Goal: Transaction & Acquisition: Purchase product/service

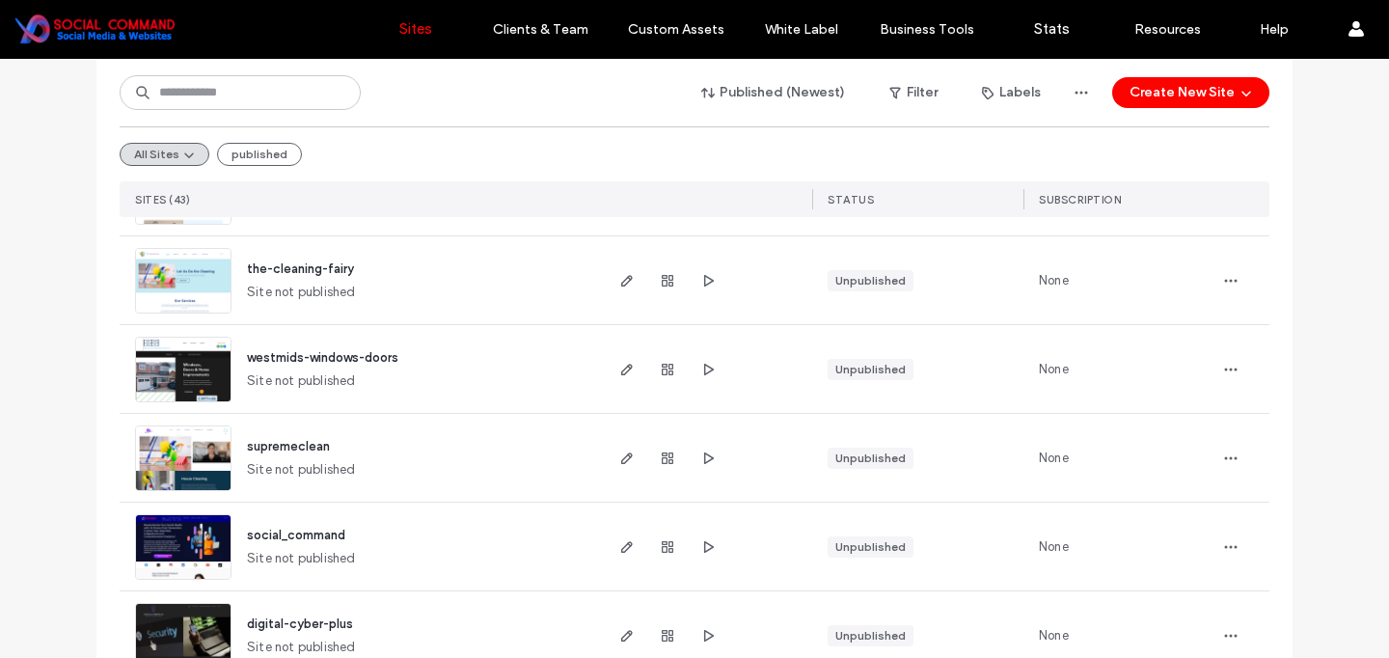
scroll to position [1265, 0]
click at [635, 366] on div at bounding box center [667, 367] width 104 height 88
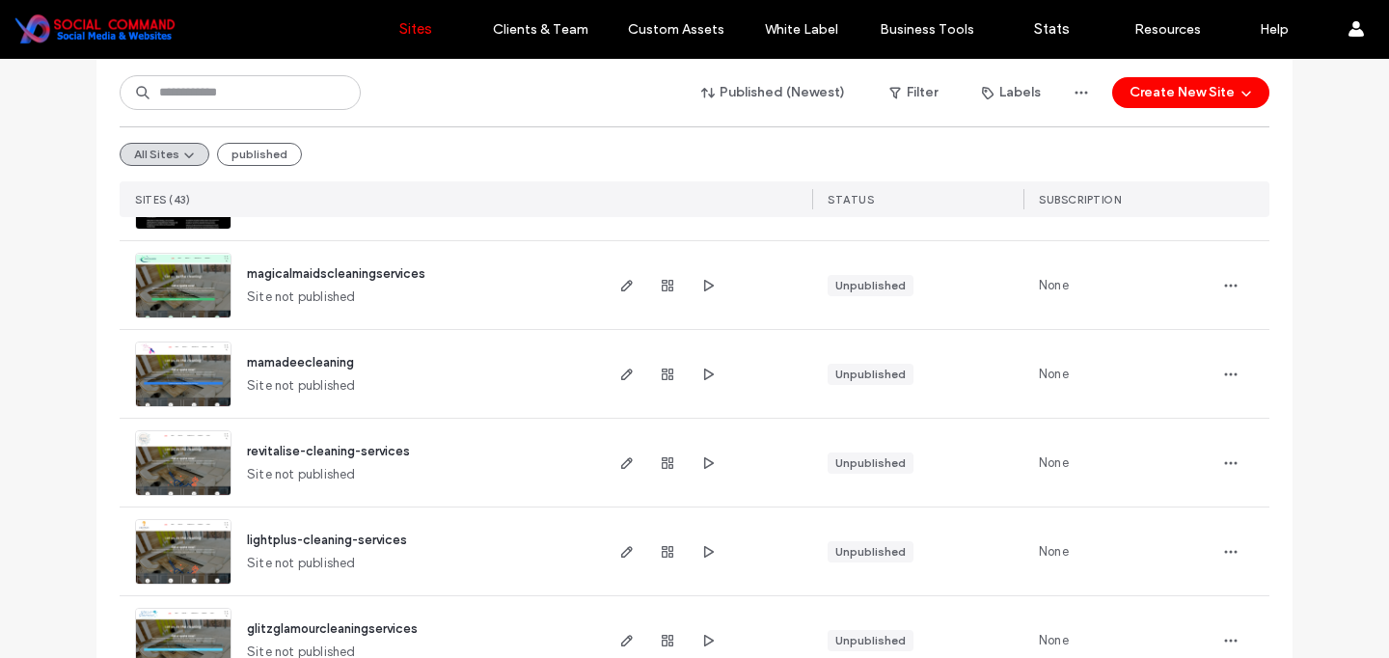
scroll to position [2672, 0]
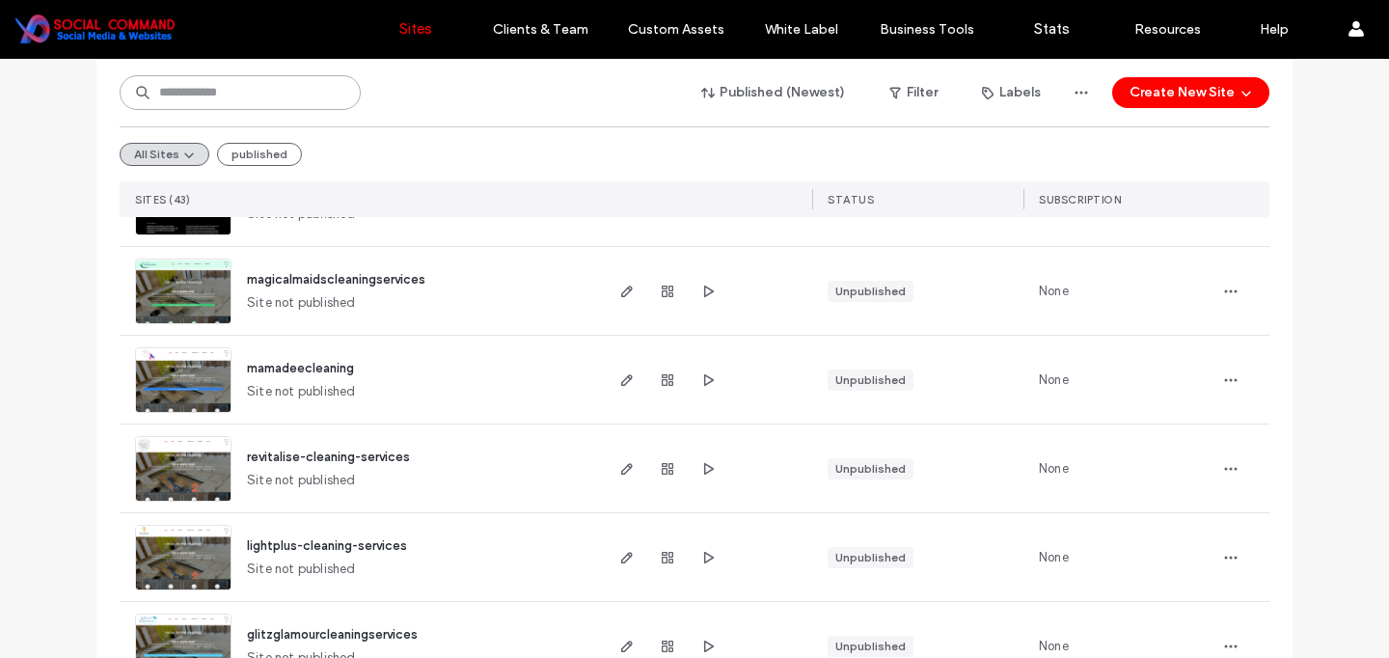
click at [242, 94] on input at bounding box center [240, 92] width 241 height 35
type input "****"
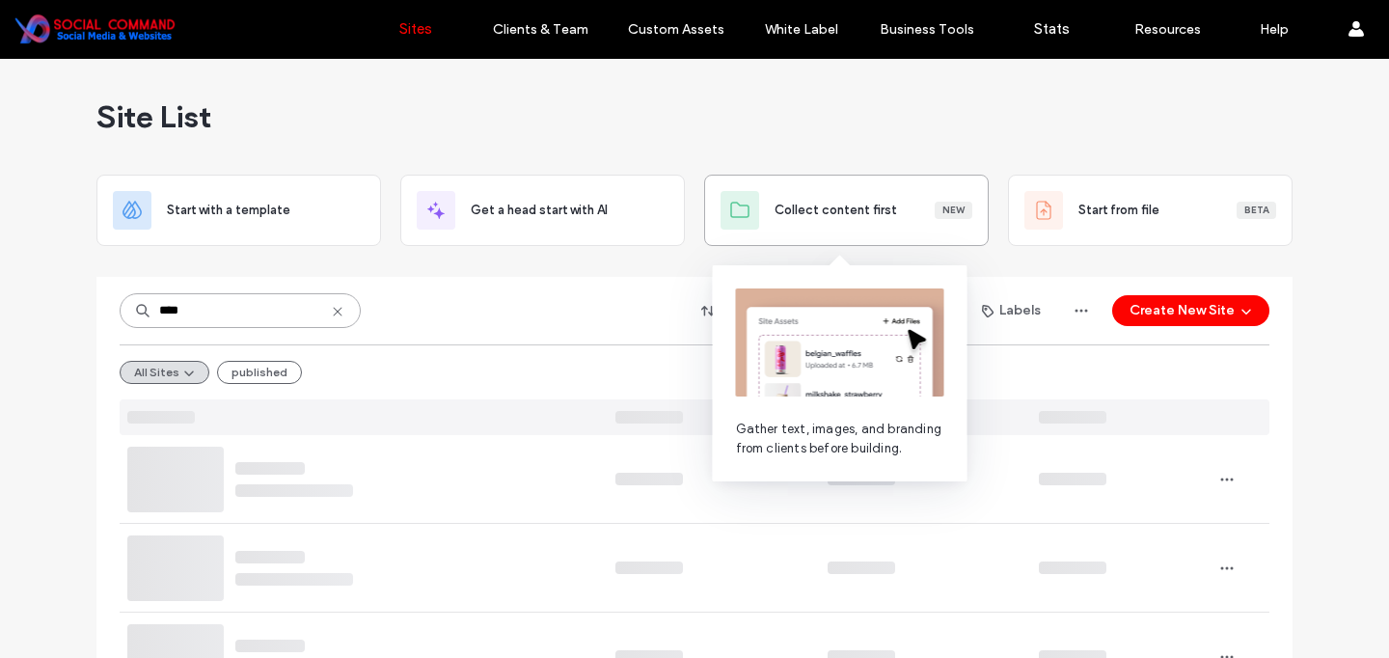
scroll to position [0, 0]
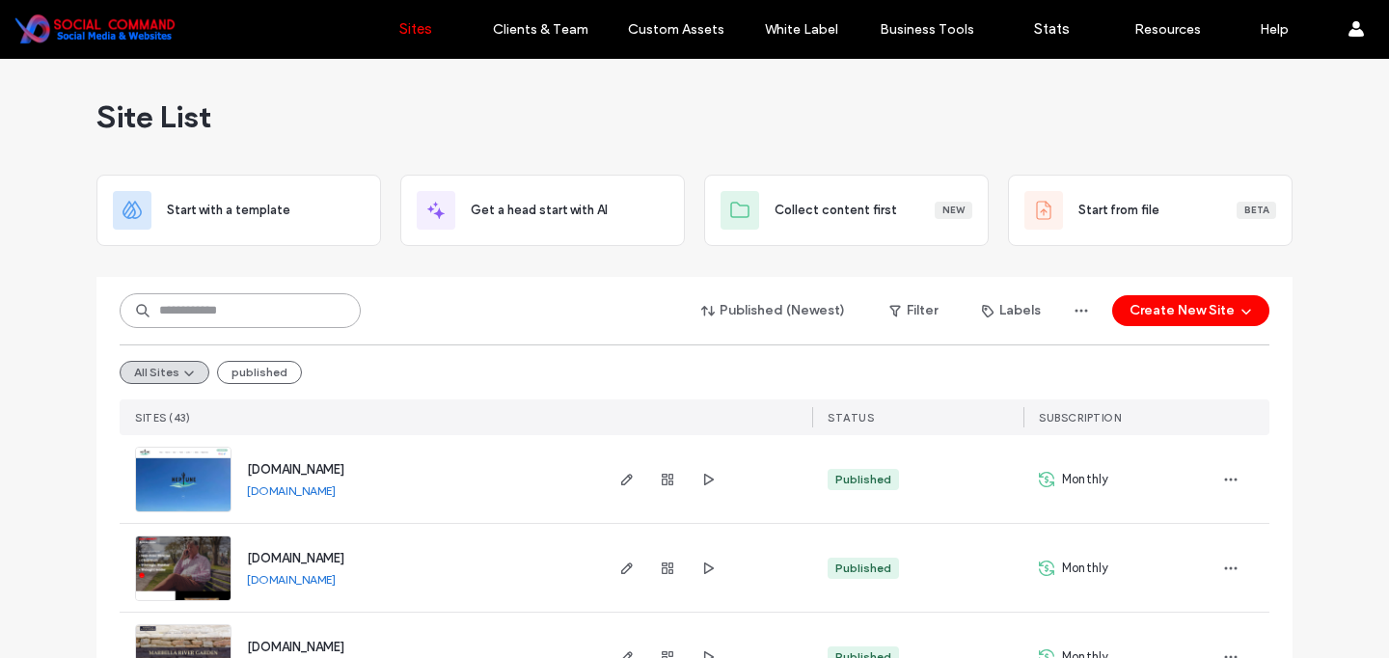
click at [304, 310] on input at bounding box center [240, 310] width 241 height 35
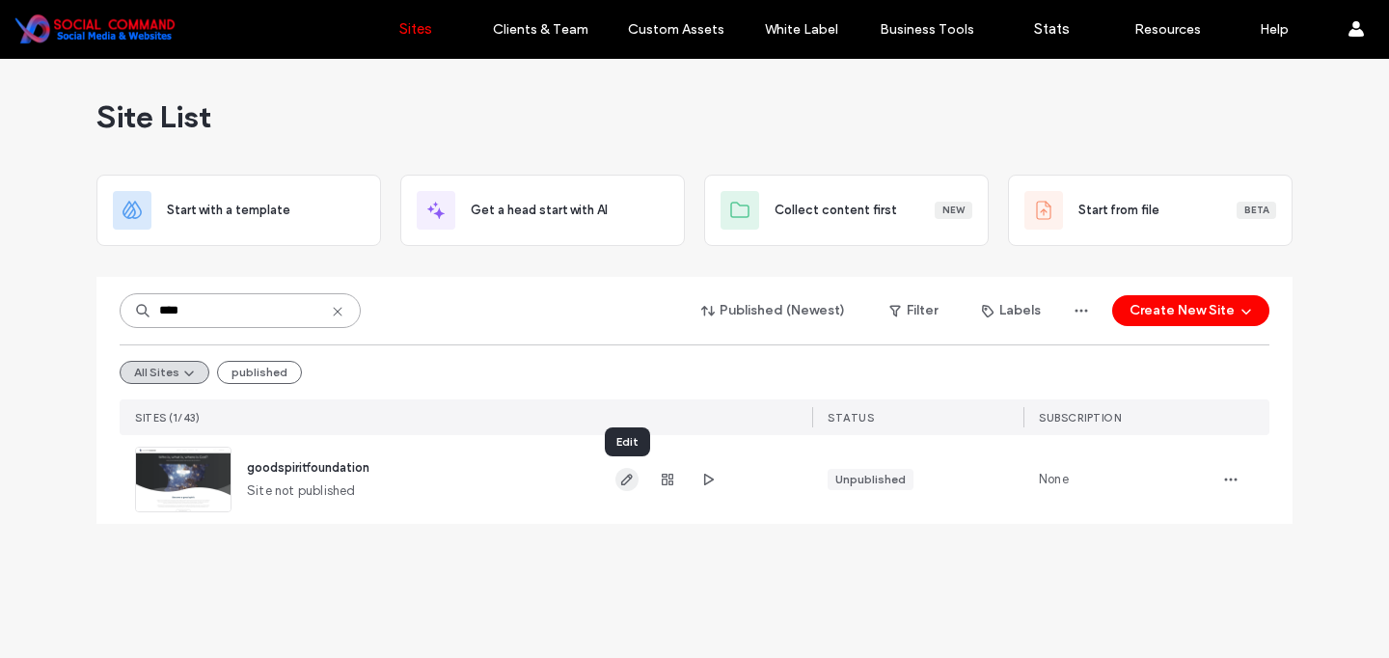
type input "****"
click at [619, 480] on icon "button" at bounding box center [626, 479] width 15 height 15
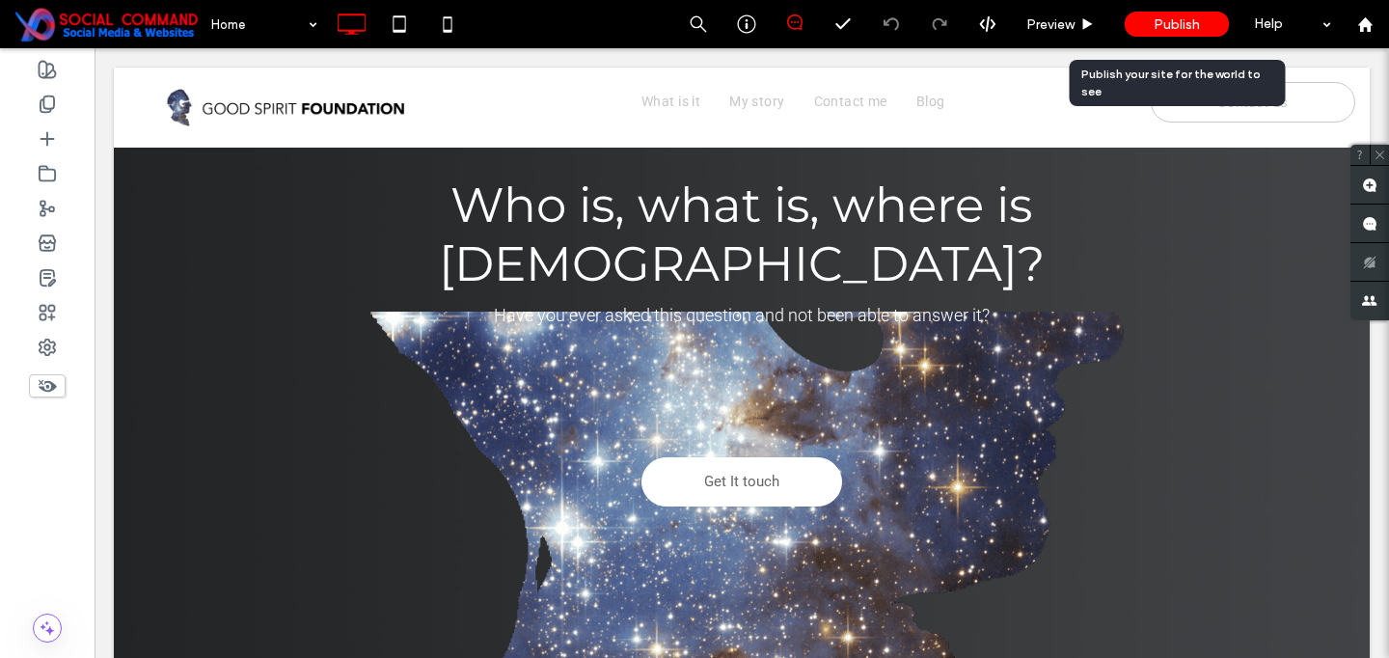
click at [1179, 32] on span "Publish" at bounding box center [1176, 24] width 46 height 16
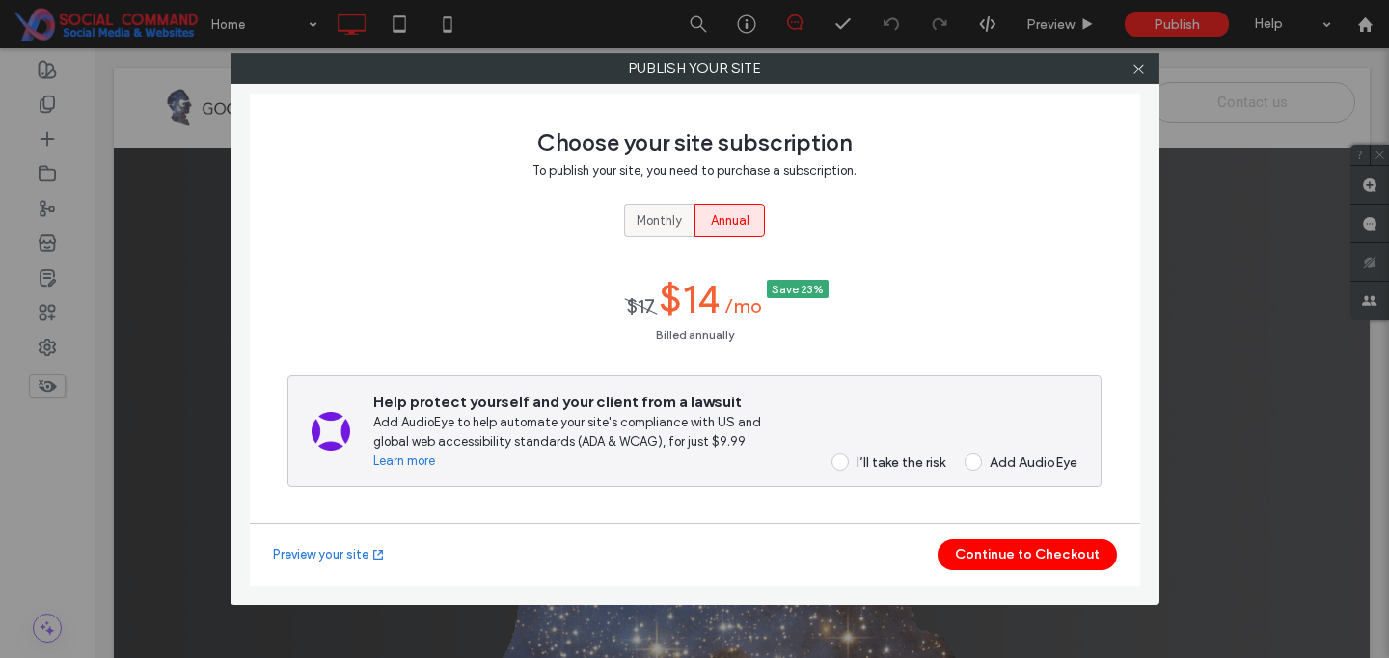
click at [659, 217] on span "Monthly" at bounding box center [658, 220] width 45 height 19
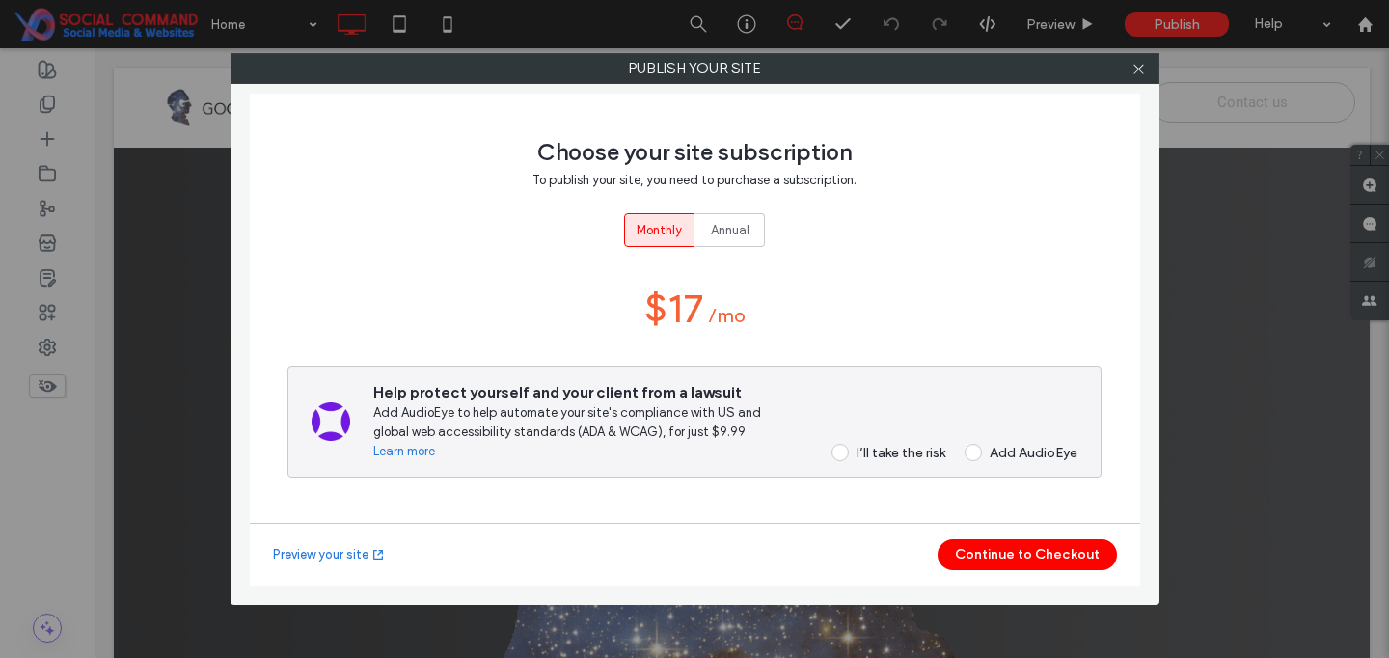
click at [842, 452] on span at bounding box center [839, 452] width 17 height 17
click at [1023, 563] on button "Continue to Checkout" at bounding box center [1026, 554] width 179 height 31
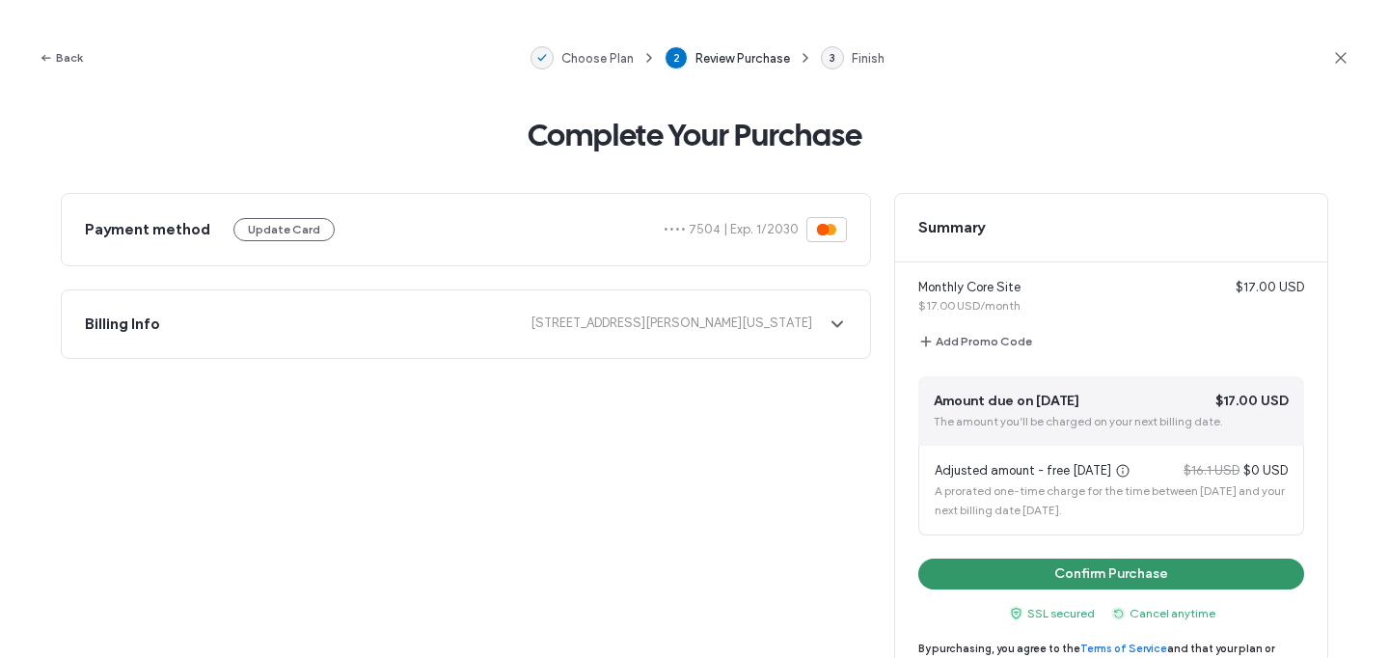
click at [1092, 573] on button "Confirm Purchase" at bounding box center [1111, 573] width 386 height 31
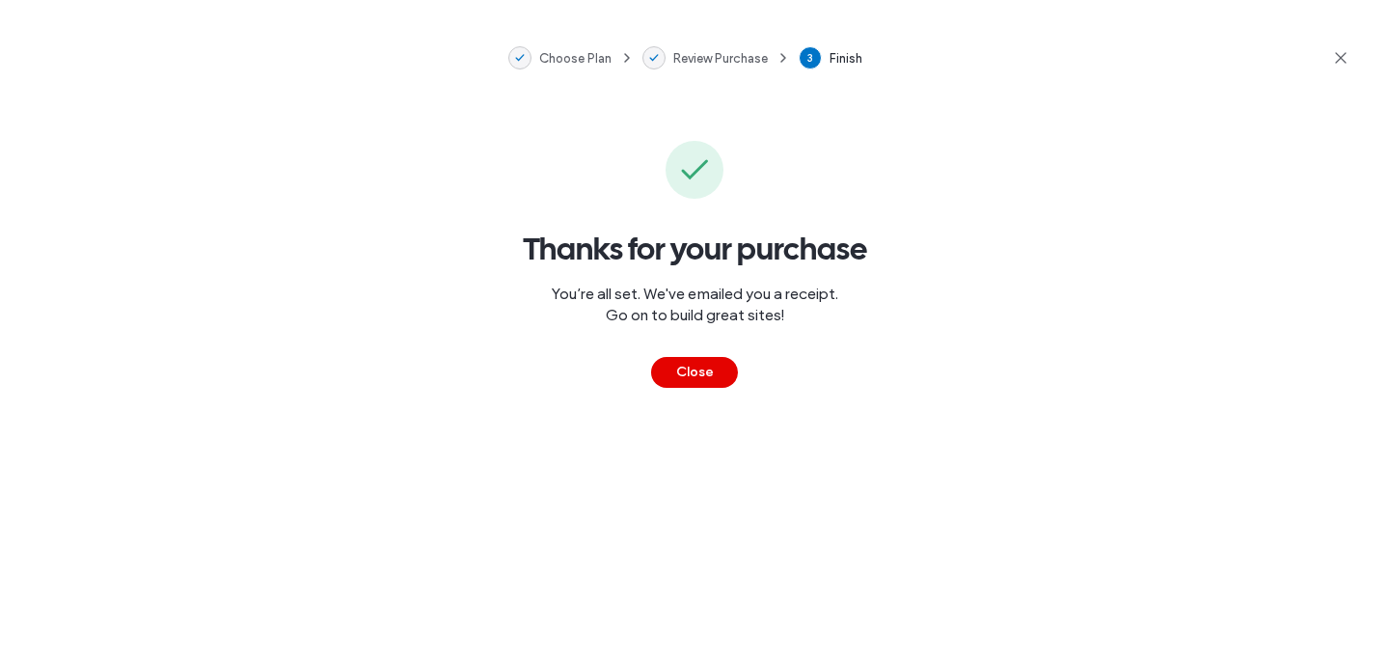
click at [690, 371] on button "Close" at bounding box center [694, 372] width 87 height 31
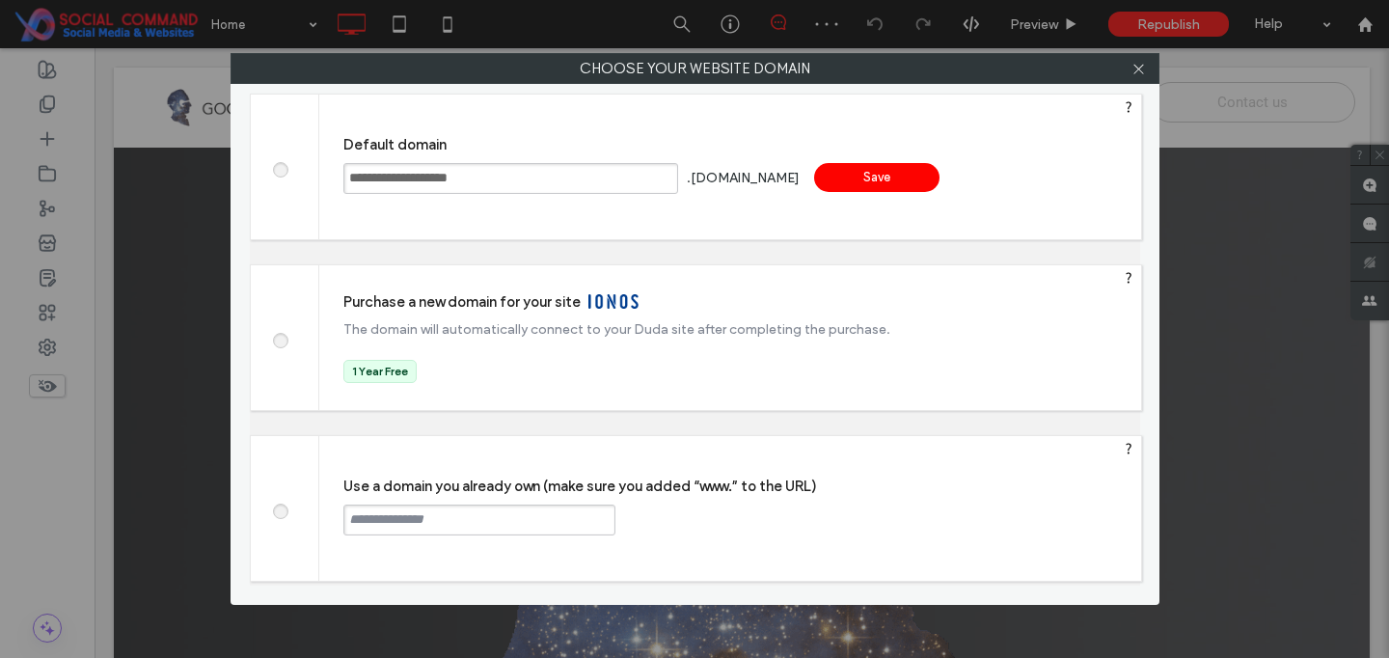
click at [480, 517] on input "text" at bounding box center [479, 519] width 272 height 31
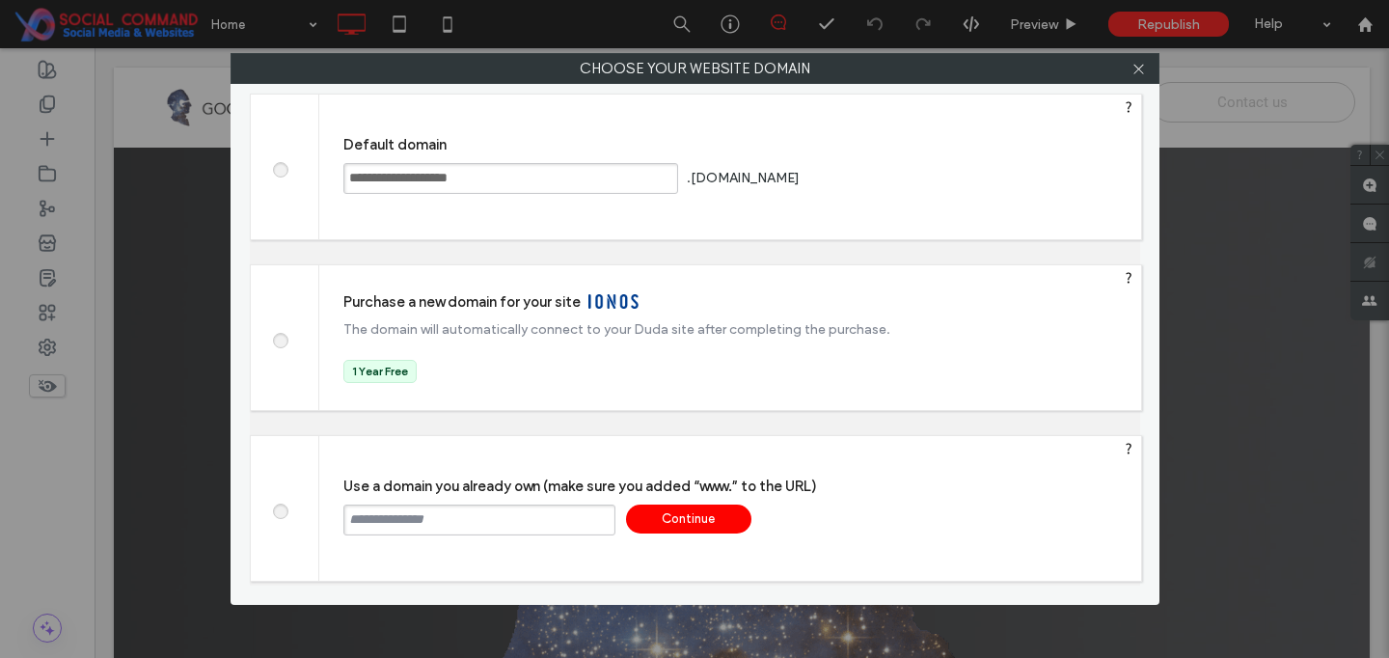
paste input "**********"
type input "**********"
click at [681, 514] on div "Continue" at bounding box center [688, 518] width 125 height 29
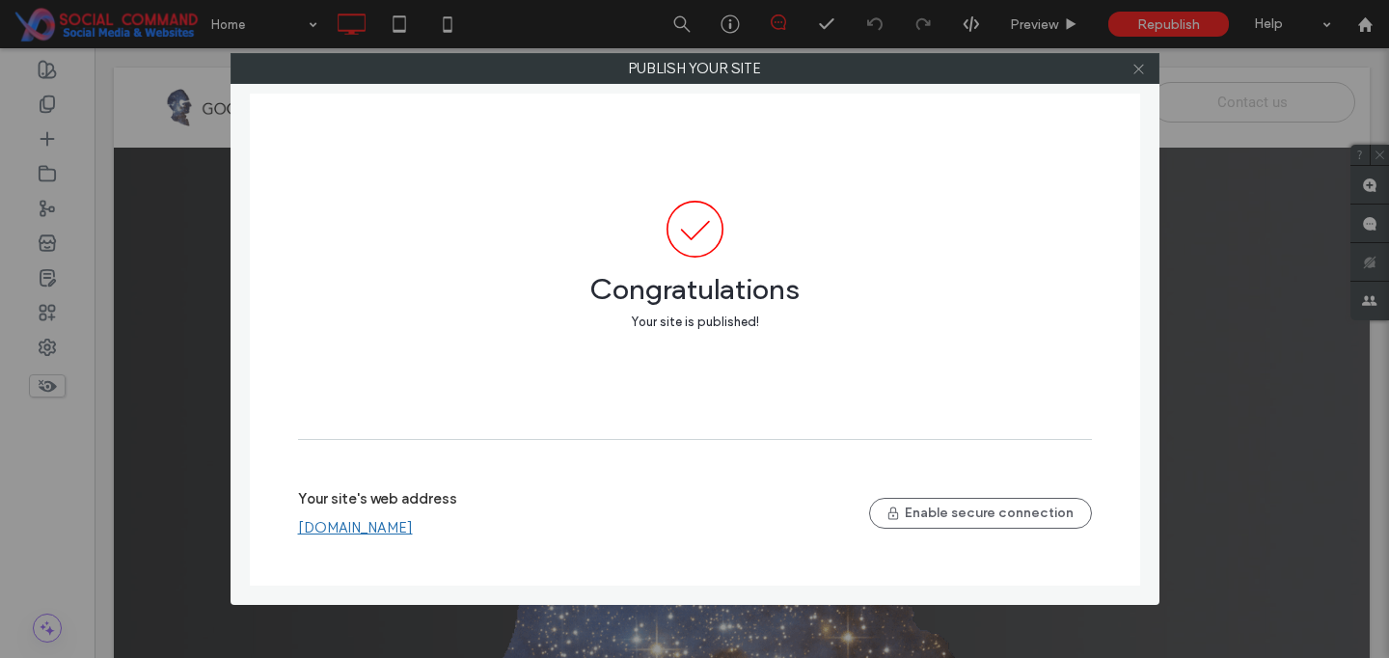
click at [1140, 66] on icon at bounding box center [1138, 69] width 14 height 14
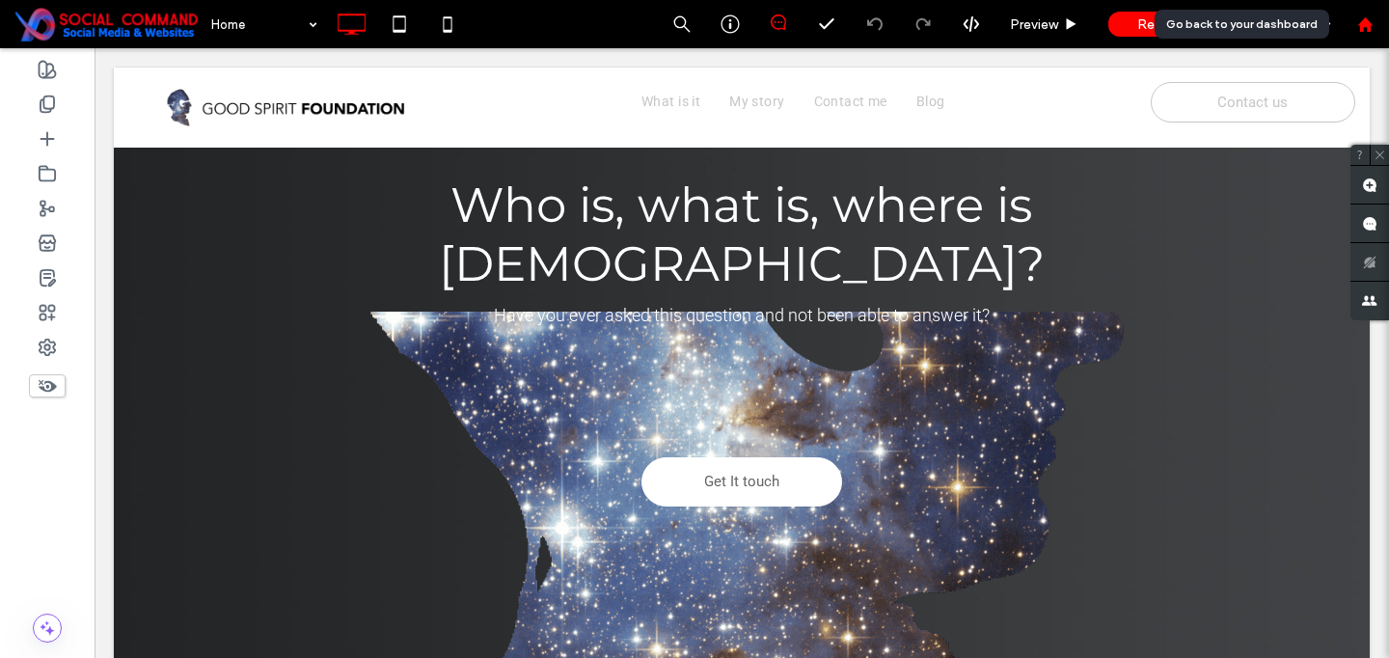
click at [1357, 24] on icon at bounding box center [1365, 24] width 16 height 16
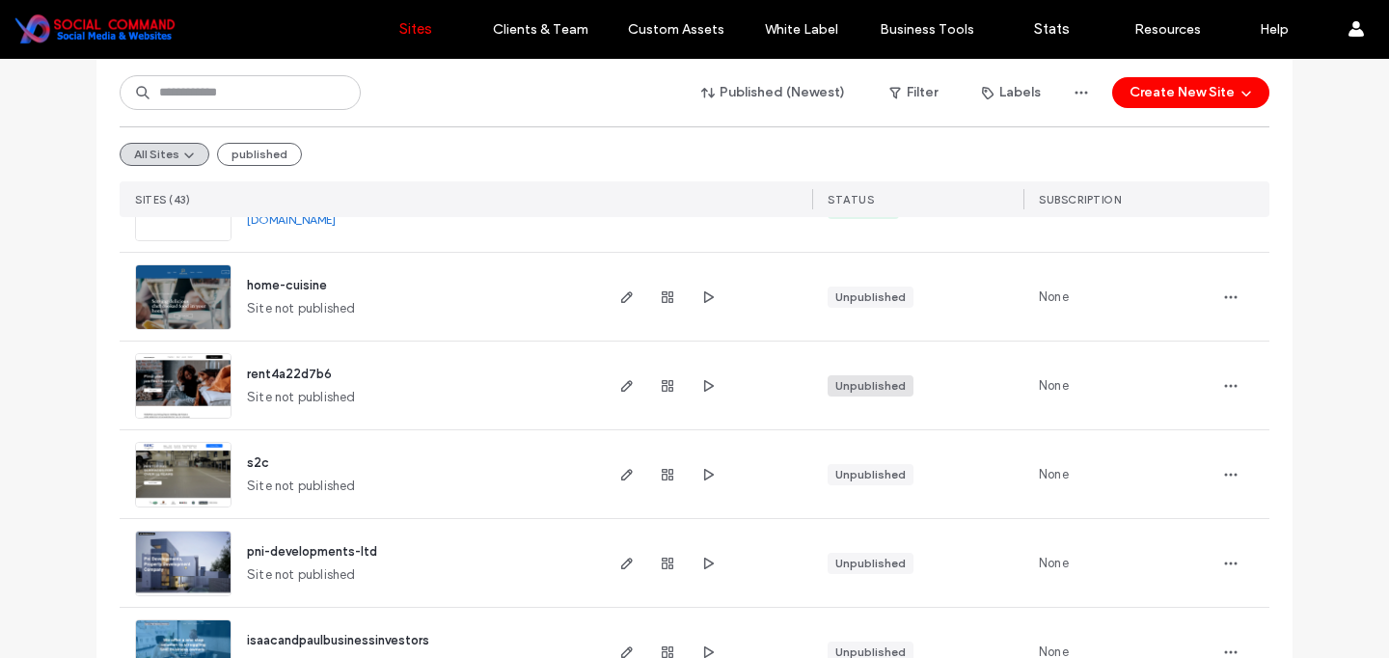
scroll to position [741, 0]
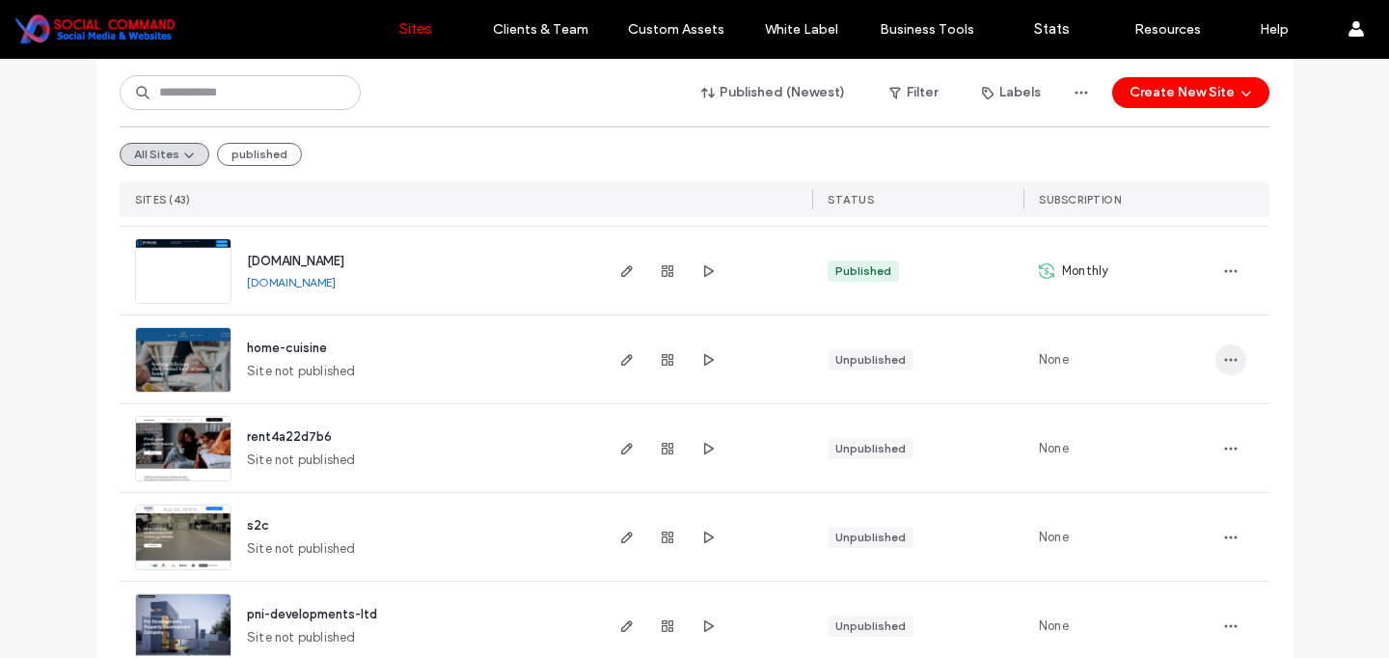
click at [1229, 356] on icon "button" at bounding box center [1230, 359] width 15 height 15
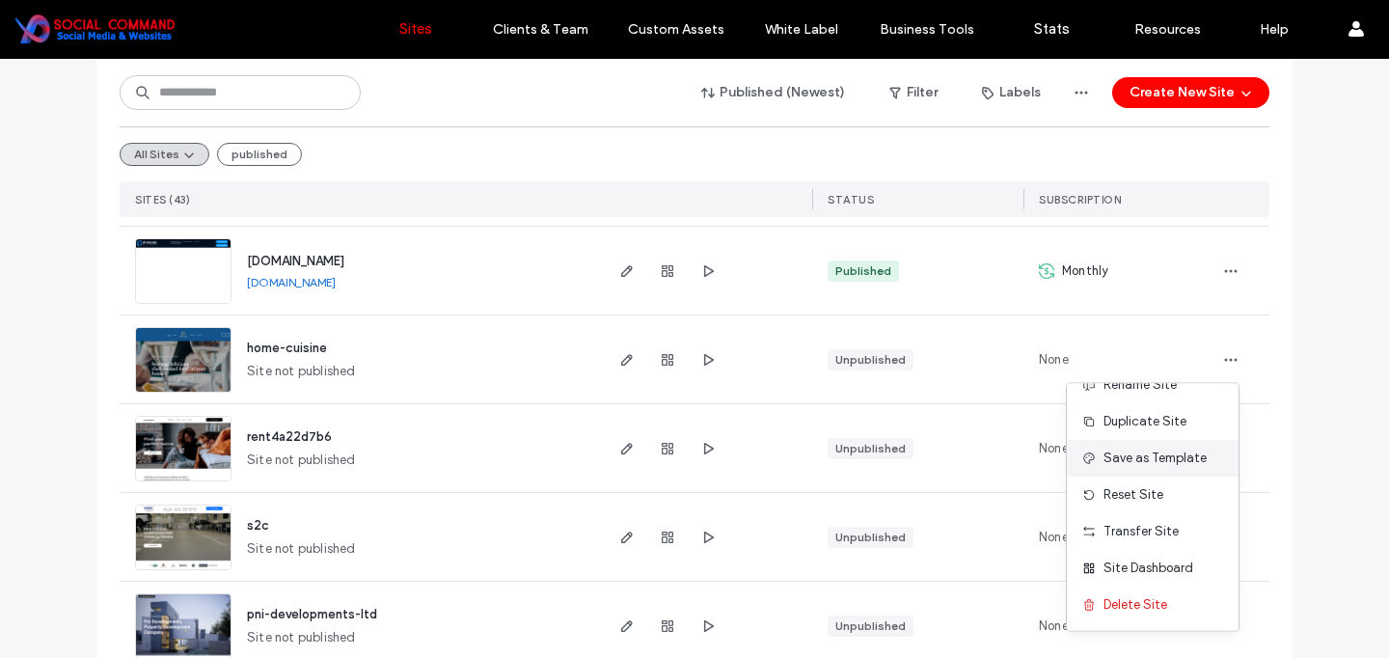
scroll to position [25, 0]
click at [505, 376] on div "home-cuisine Site not published" at bounding box center [415, 359] width 368 height 88
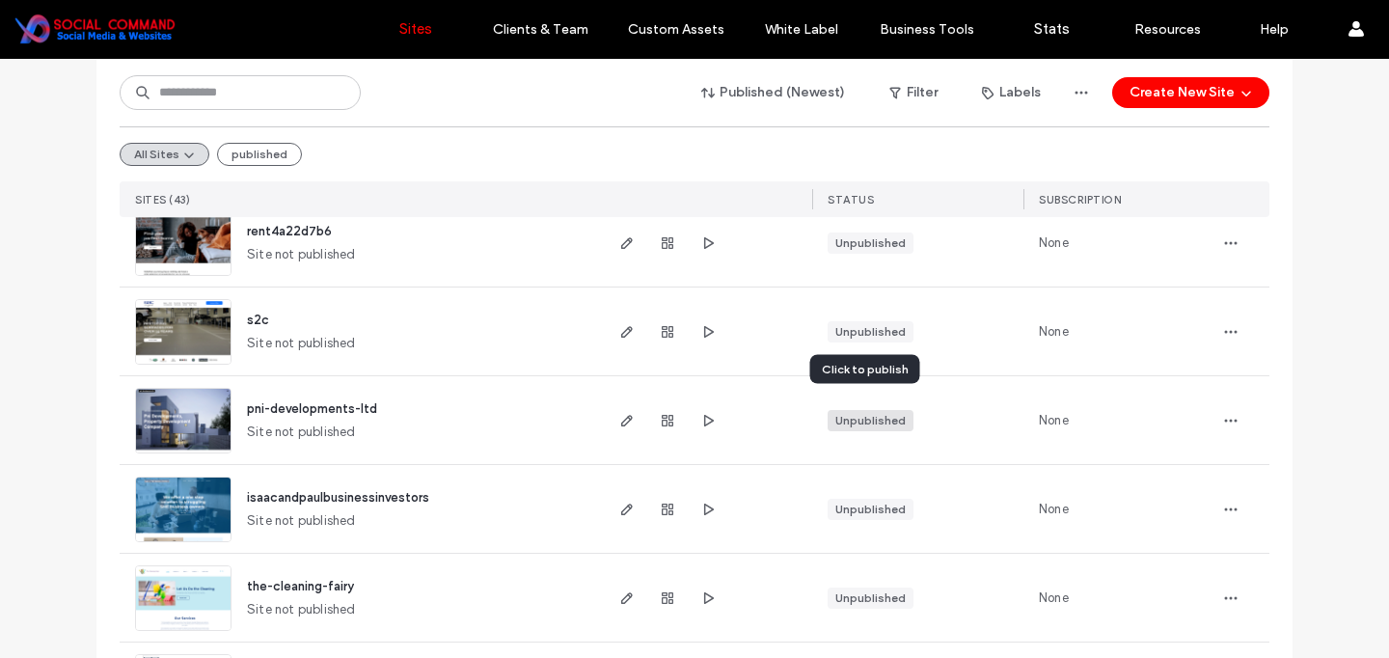
scroll to position [1030, 0]
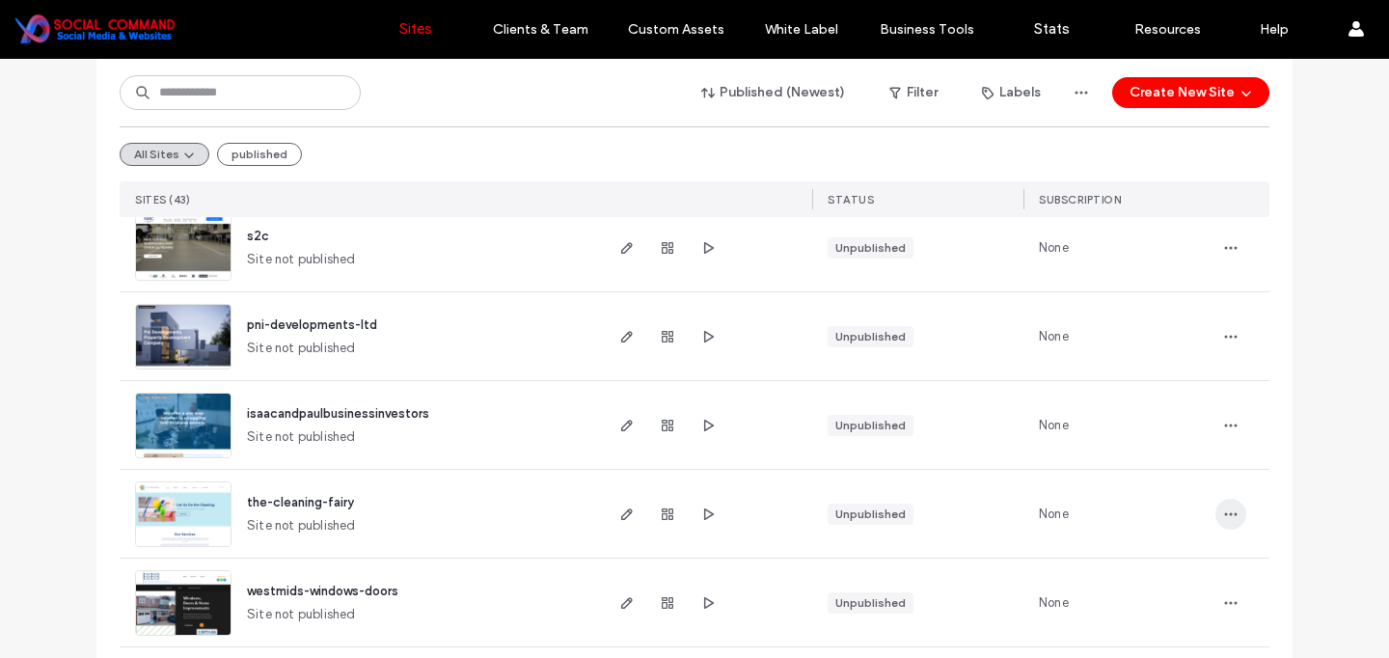
click at [1226, 513] on icon "button" at bounding box center [1230, 513] width 15 height 15
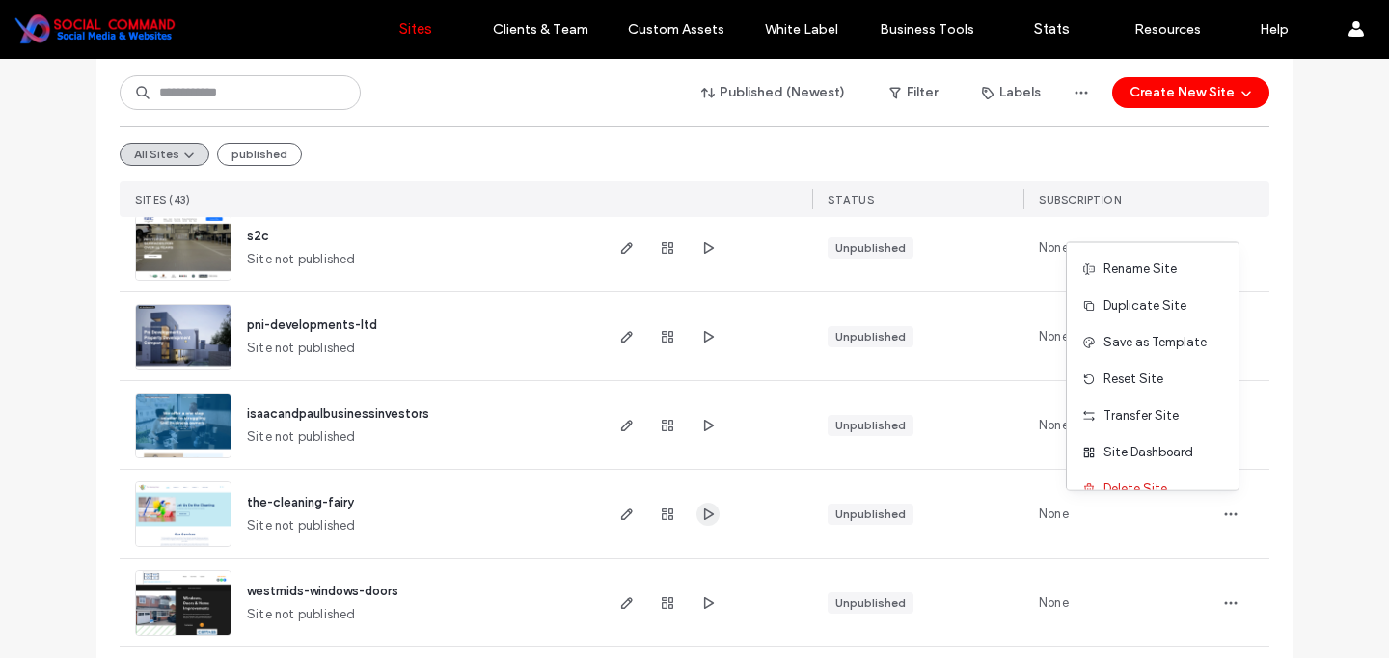
click at [700, 506] on icon "button" at bounding box center [707, 513] width 15 height 15
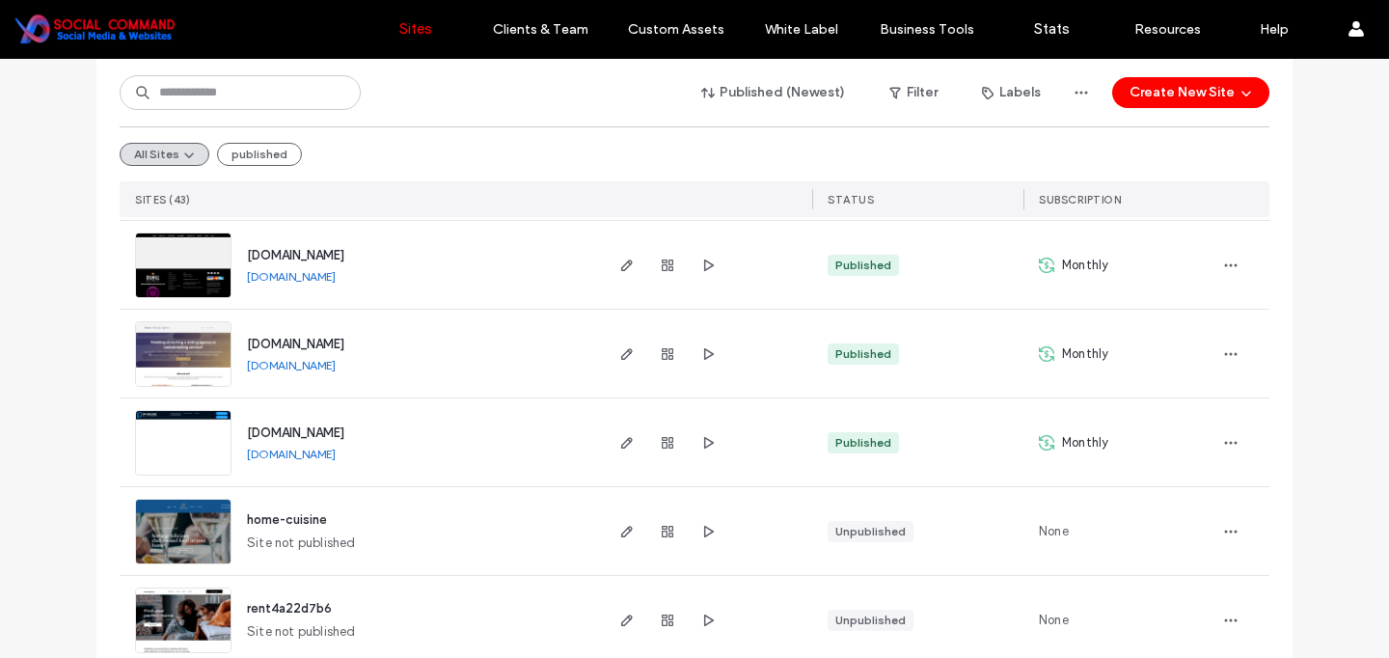
scroll to position [376, 0]
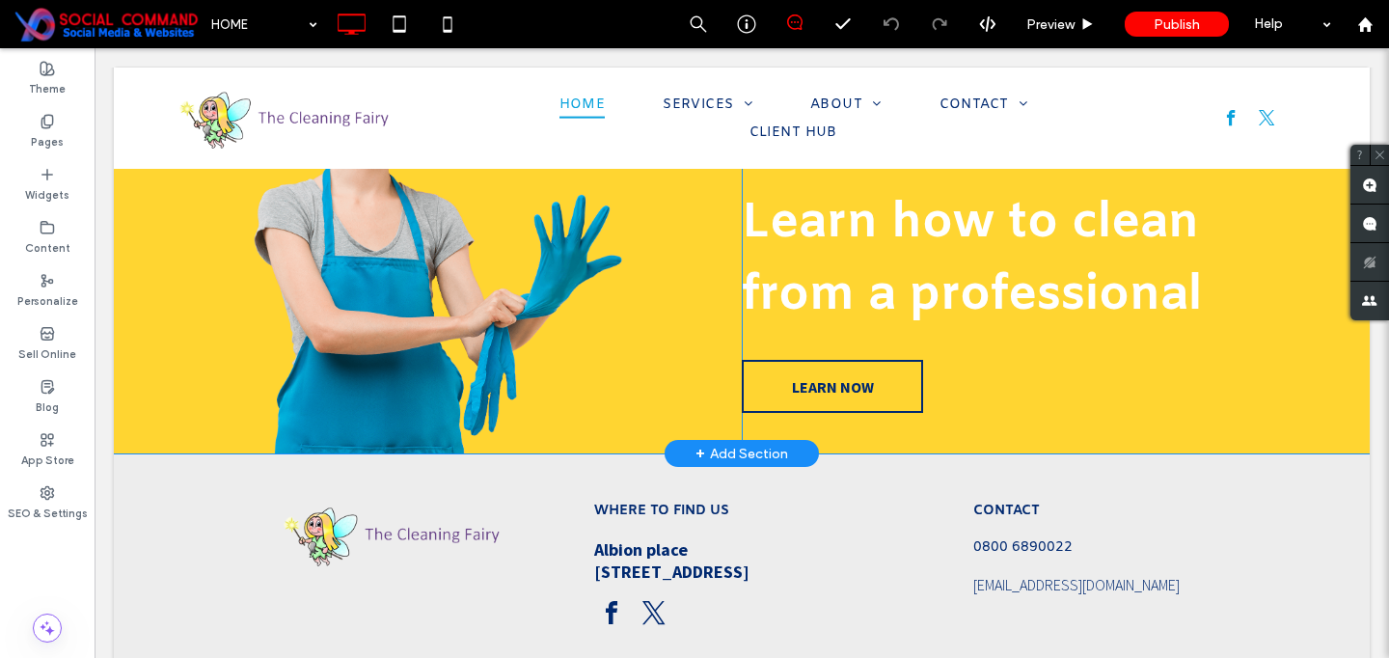
scroll to position [3079, 0]
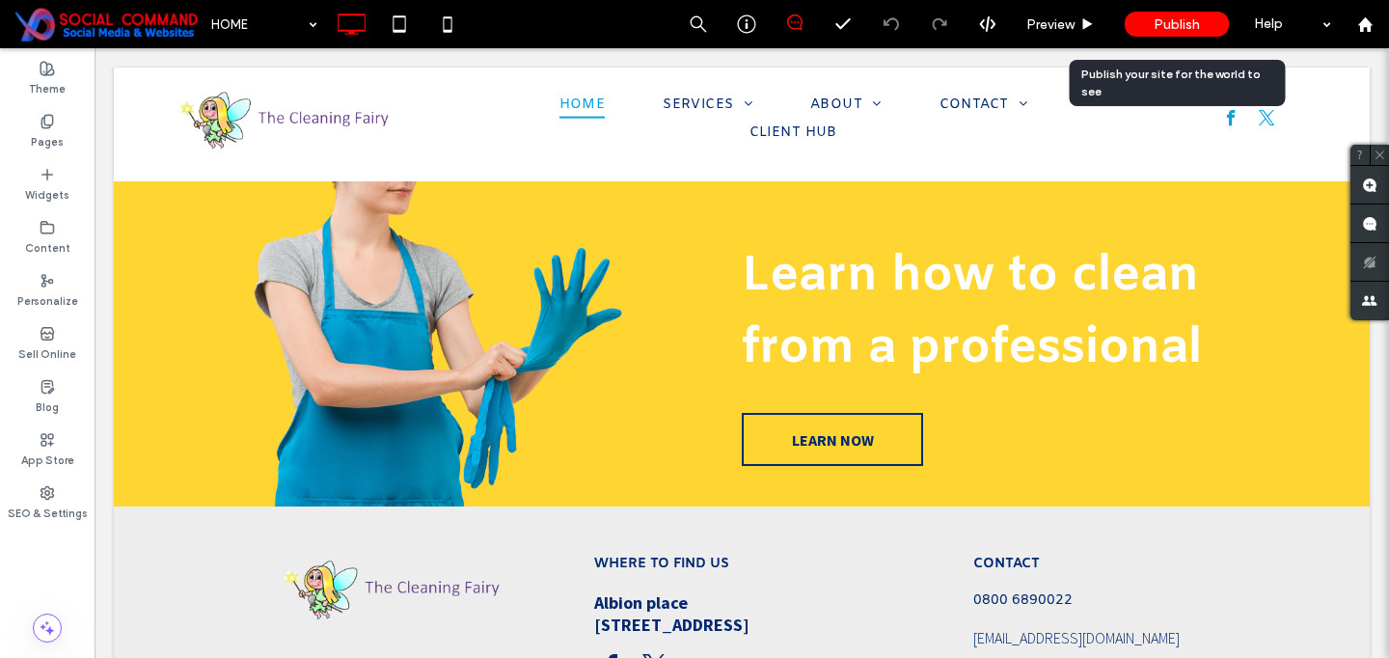
click at [1168, 18] on span "Publish" at bounding box center [1176, 24] width 46 height 16
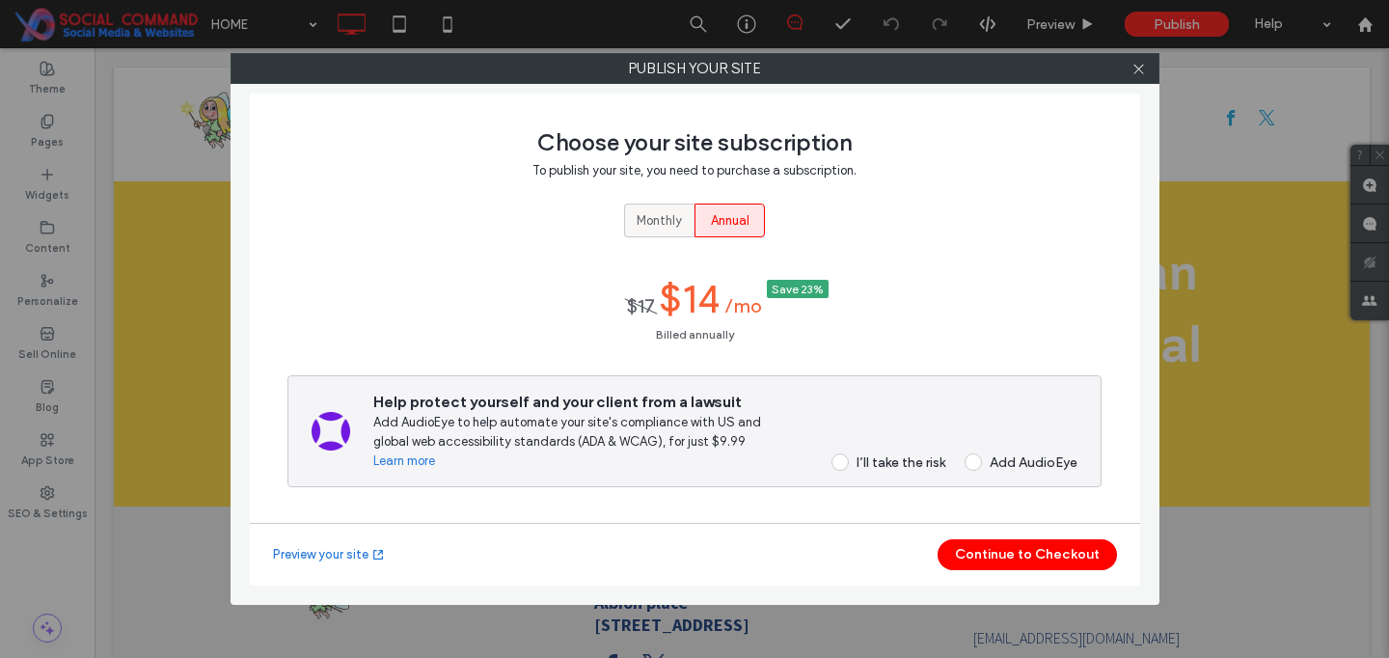
click at [657, 212] on span "Monthly" at bounding box center [658, 220] width 45 height 19
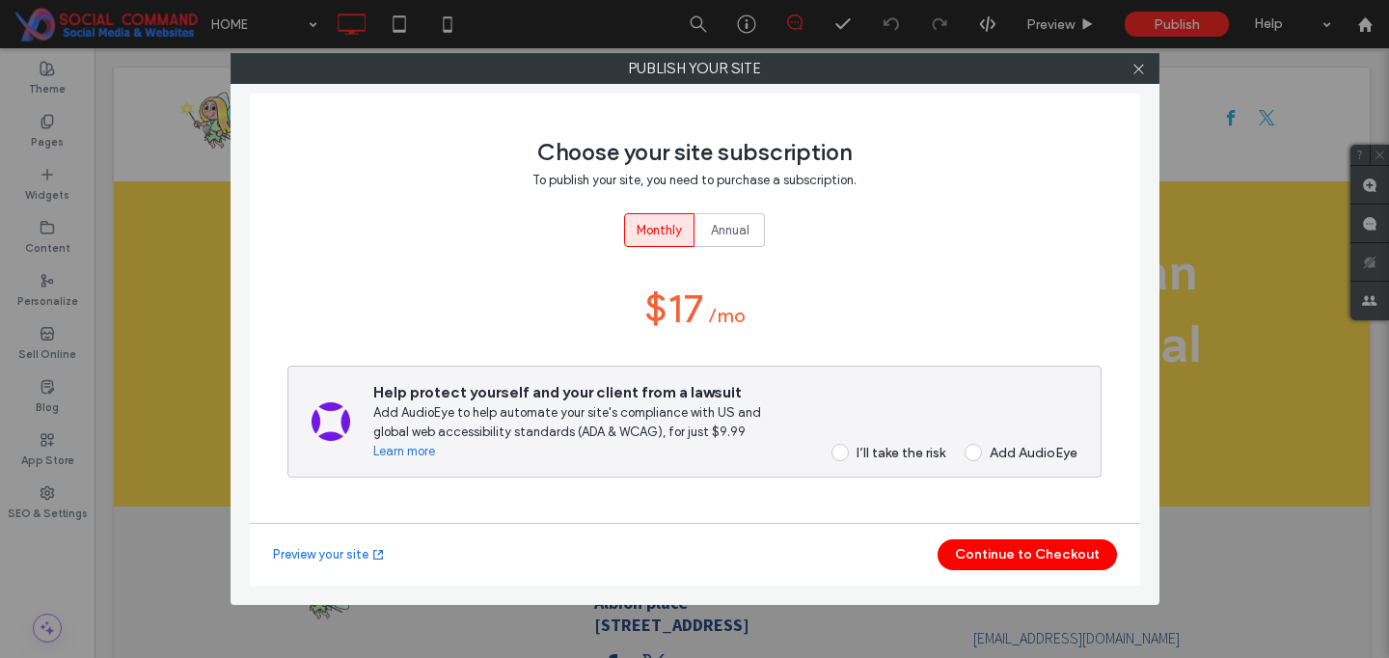
click at [883, 453] on div "I’ll take the risk" at bounding box center [900, 453] width 89 height 16
click at [1014, 546] on button "Continue to Checkout" at bounding box center [1026, 554] width 179 height 31
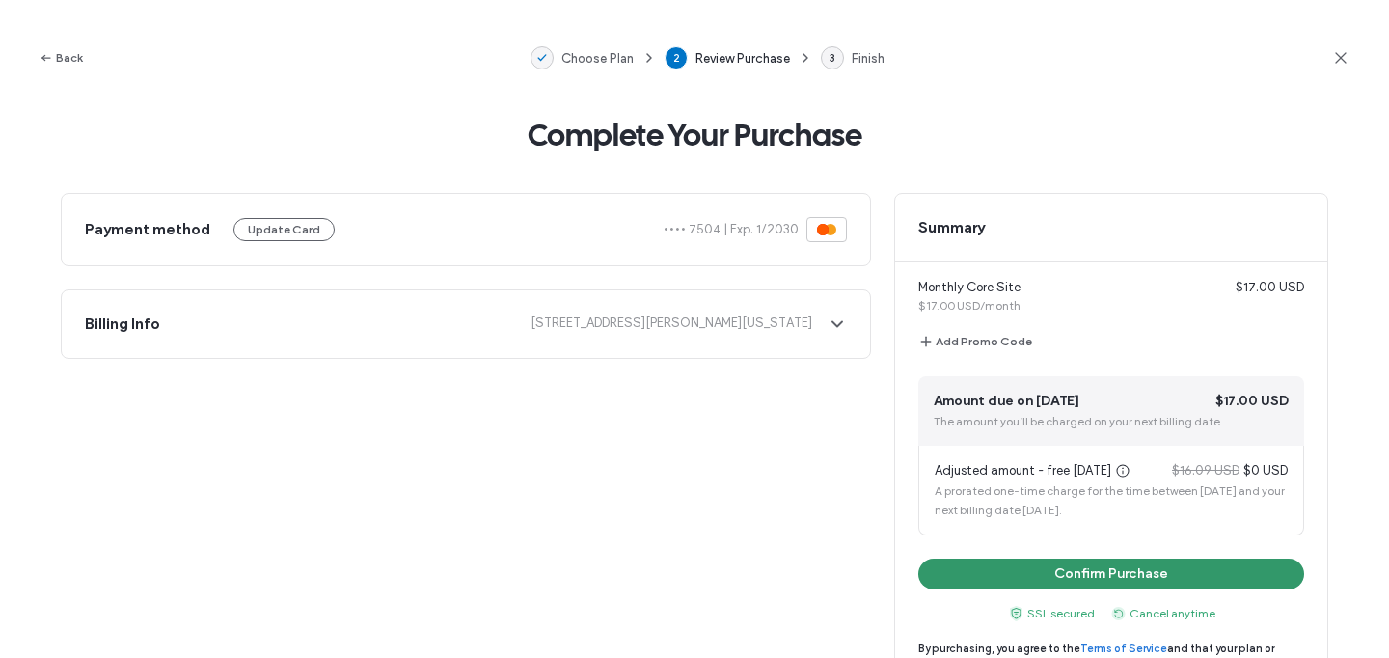
click at [1102, 565] on button "Confirm Purchase" at bounding box center [1111, 573] width 386 height 31
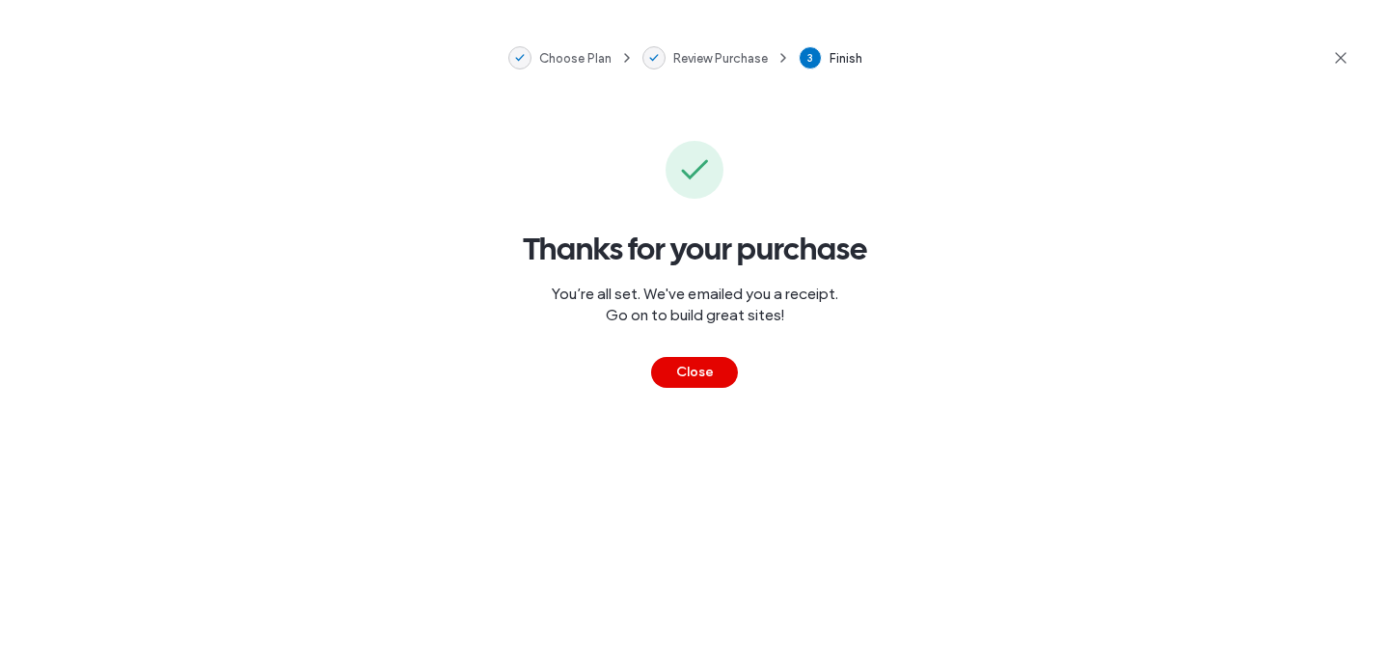
click at [685, 370] on button "Close" at bounding box center [694, 372] width 87 height 31
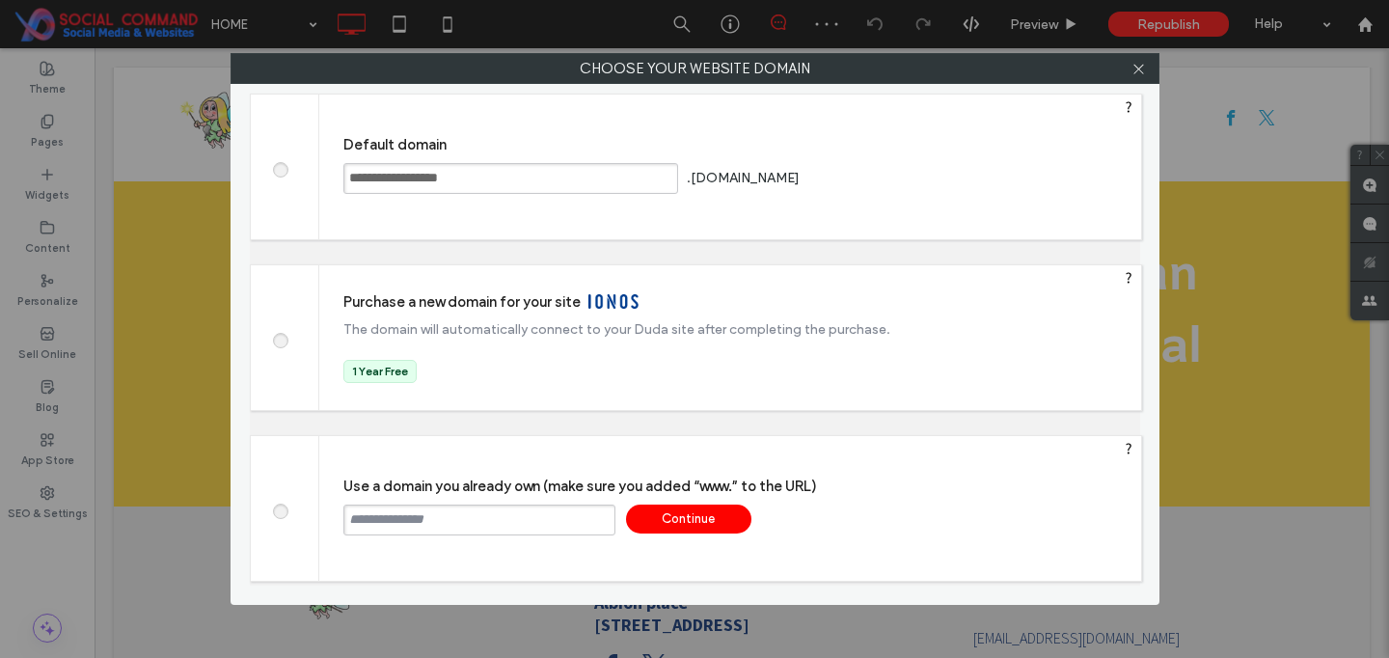
click at [495, 521] on input "text" at bounding box center [479, 519] width 272 height 31
paste input "**********"
type input "**********"
click at [712, 522] on div "Continue" at bounding box center [688, 518] width 125 height 29
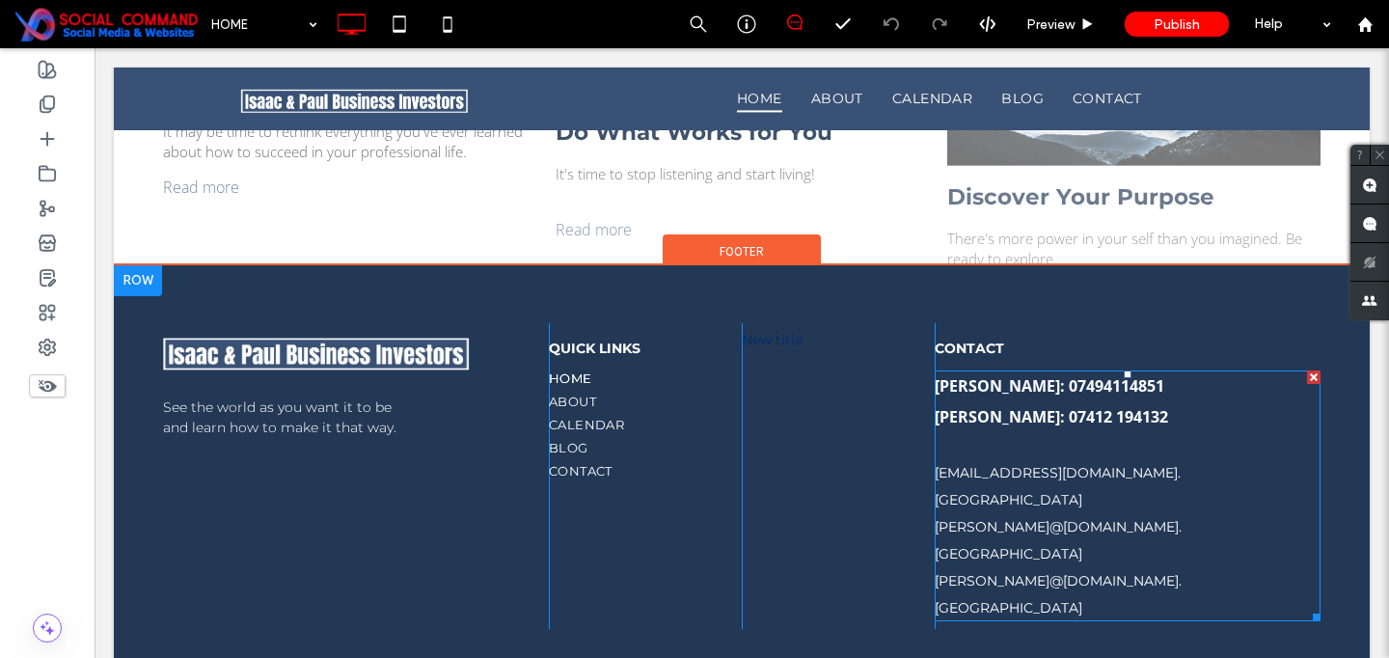
scroll to position [3321, 0]
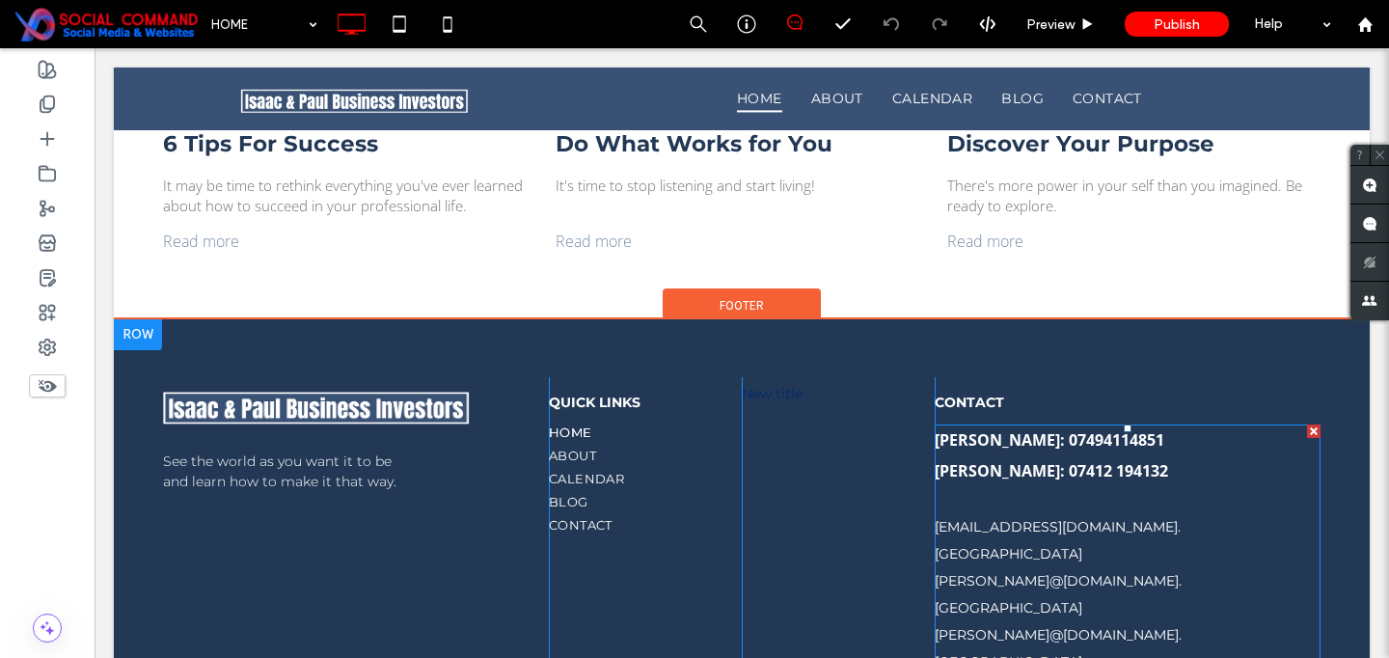
click at [1234, 513] on h6 "[EMAIL_ADDRESS][DOMAIN_NAME] .[GEOGRAPHIC_DATA]" at bounding box center [1127, 540] width 386 height 54
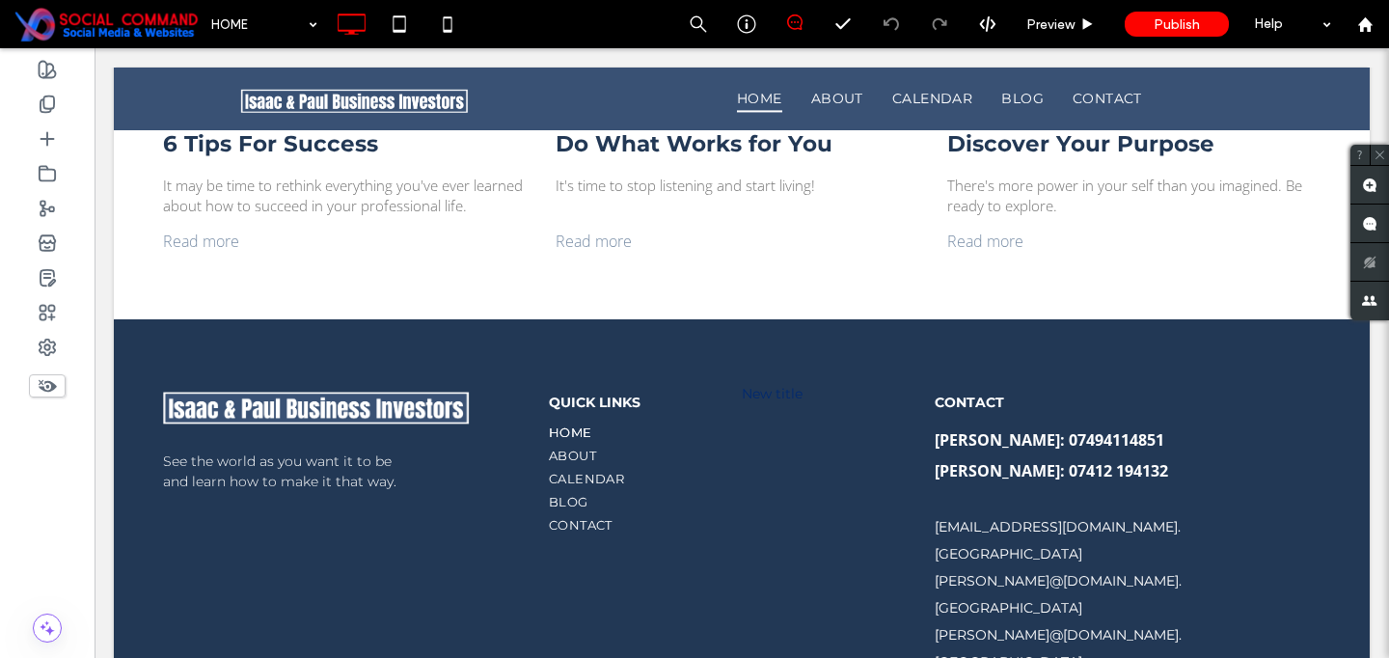
click at [1234, 513] on h6 "[EMAIL_ADDRESS][DOMAIN_NAME] .[GEOGRAPHIC_DATA]" at bounding box center [1127, 540] width 386 height 54
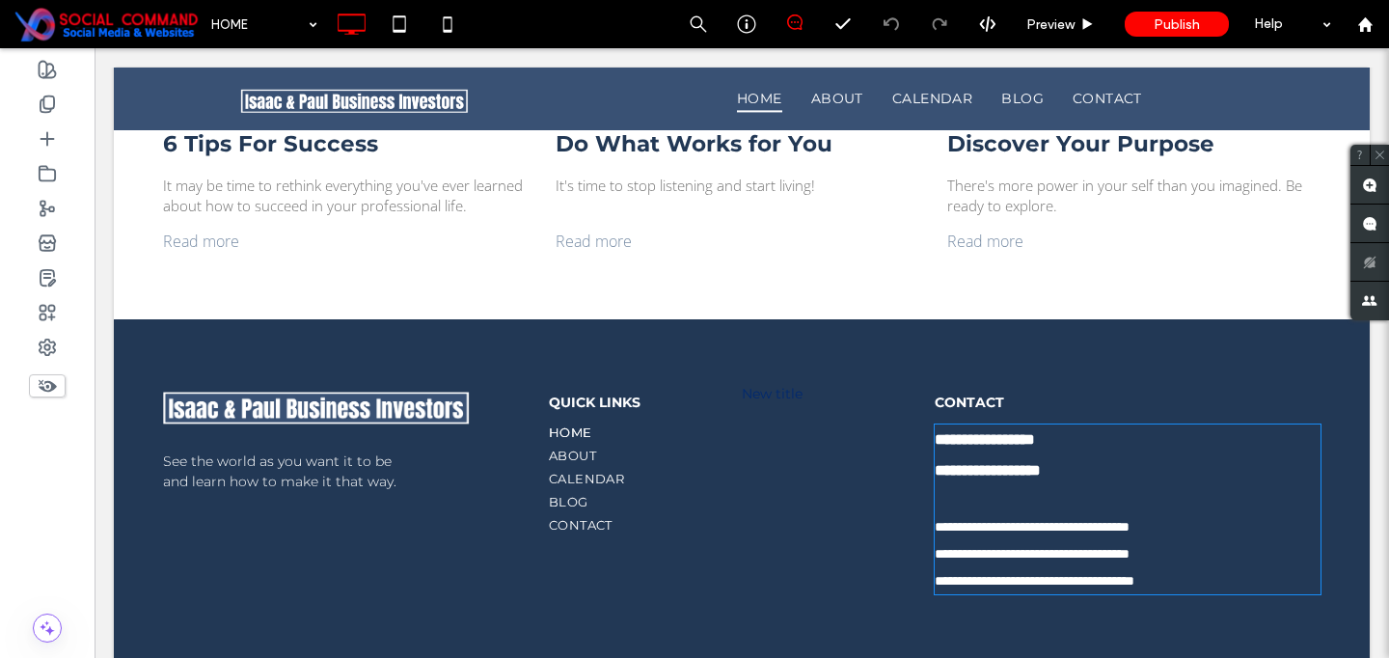
scroll to position [3310, 0]
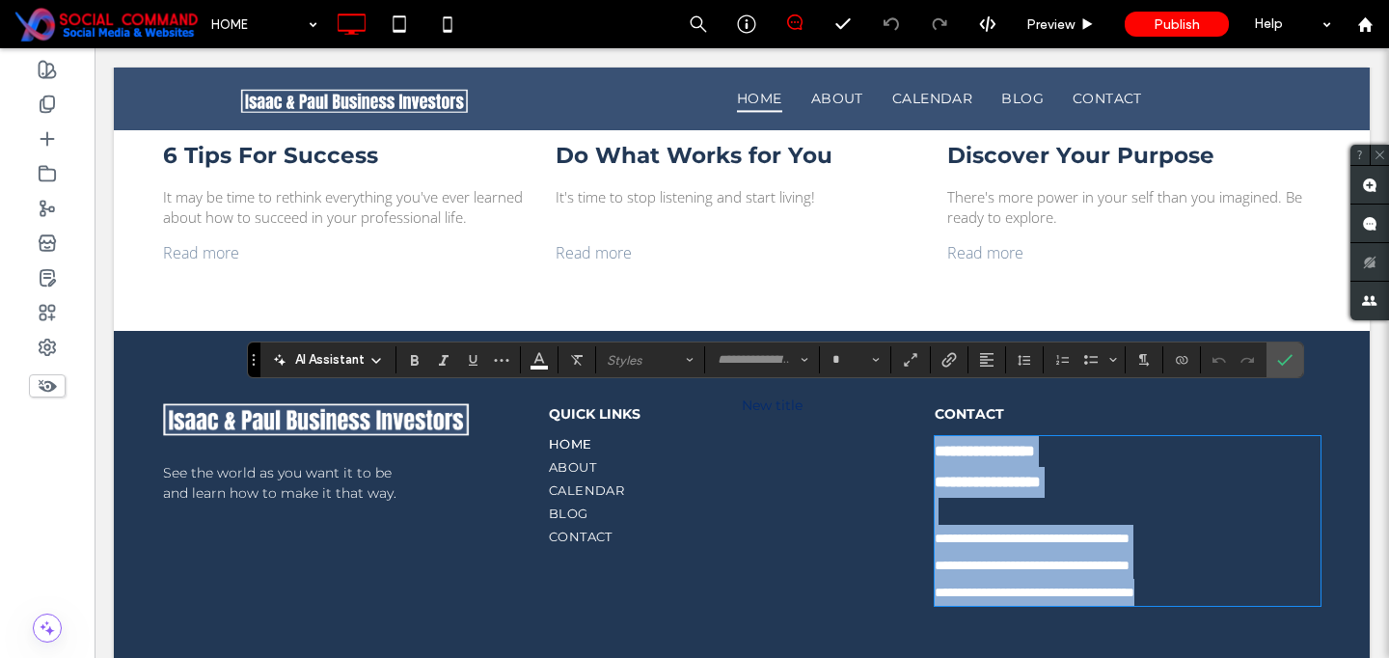
click at [1233, 525] on h6 "**********" at bounding box center [1127, 538] width 386 height 27
type input "**********"
type input "**"
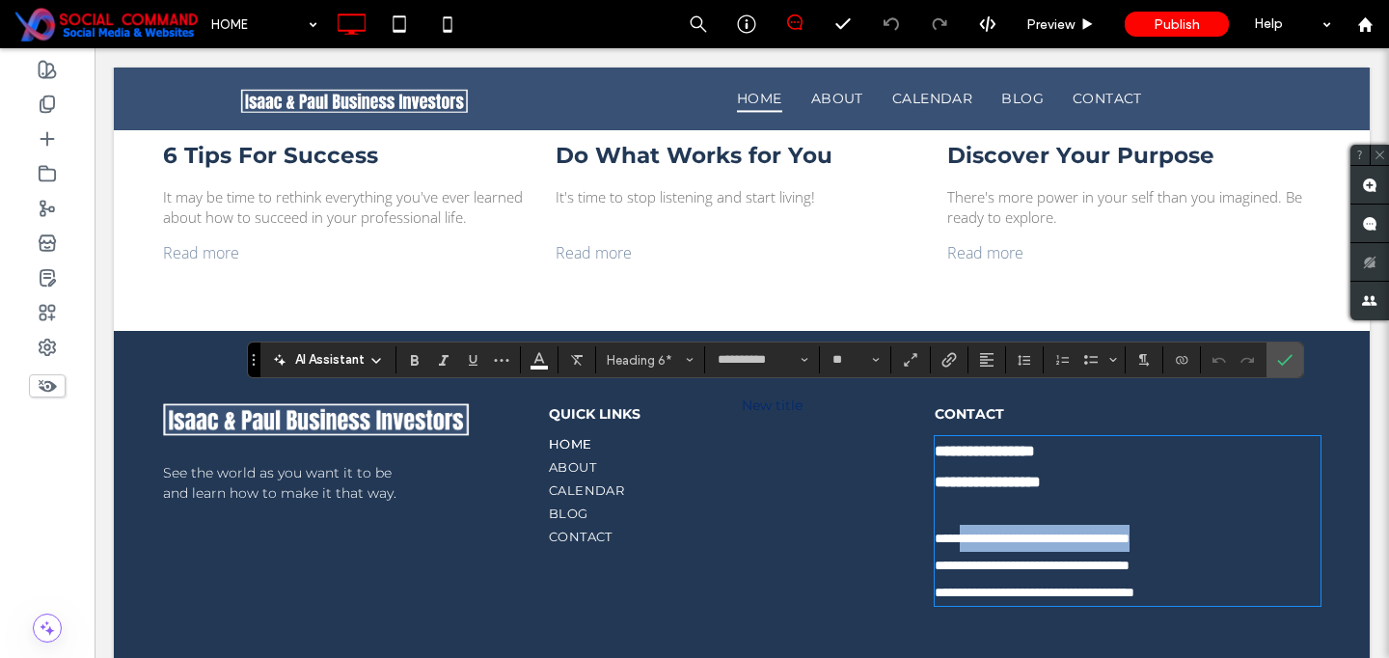
drag, startPoint x: 1204, startPoint y: 497, endPoint x: 1073, endPoint y: 501, distance: 131.2
click at [974, 525] on h6 "**********" at bounding box center [1127, 538] width 386 height 27
copy h6 "**********"
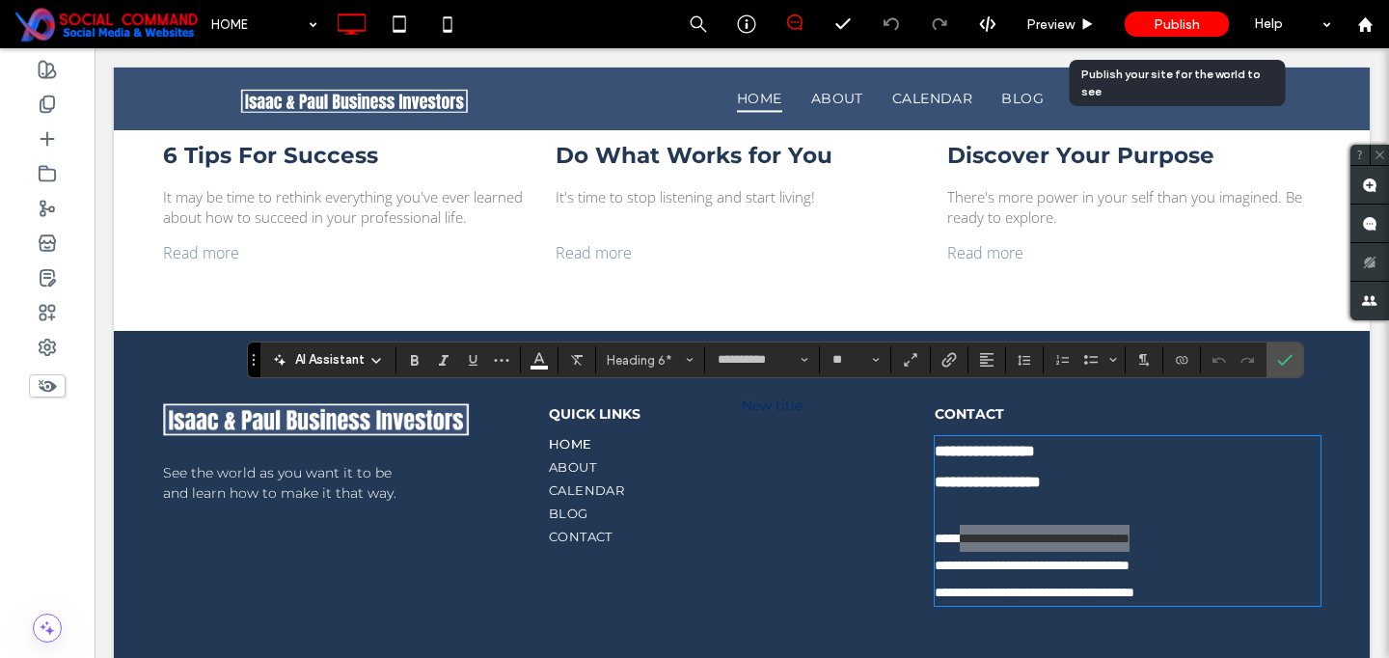
click at [1164, 23] on span "Publish" at bounding box center [1176, 24] width 46 height 16
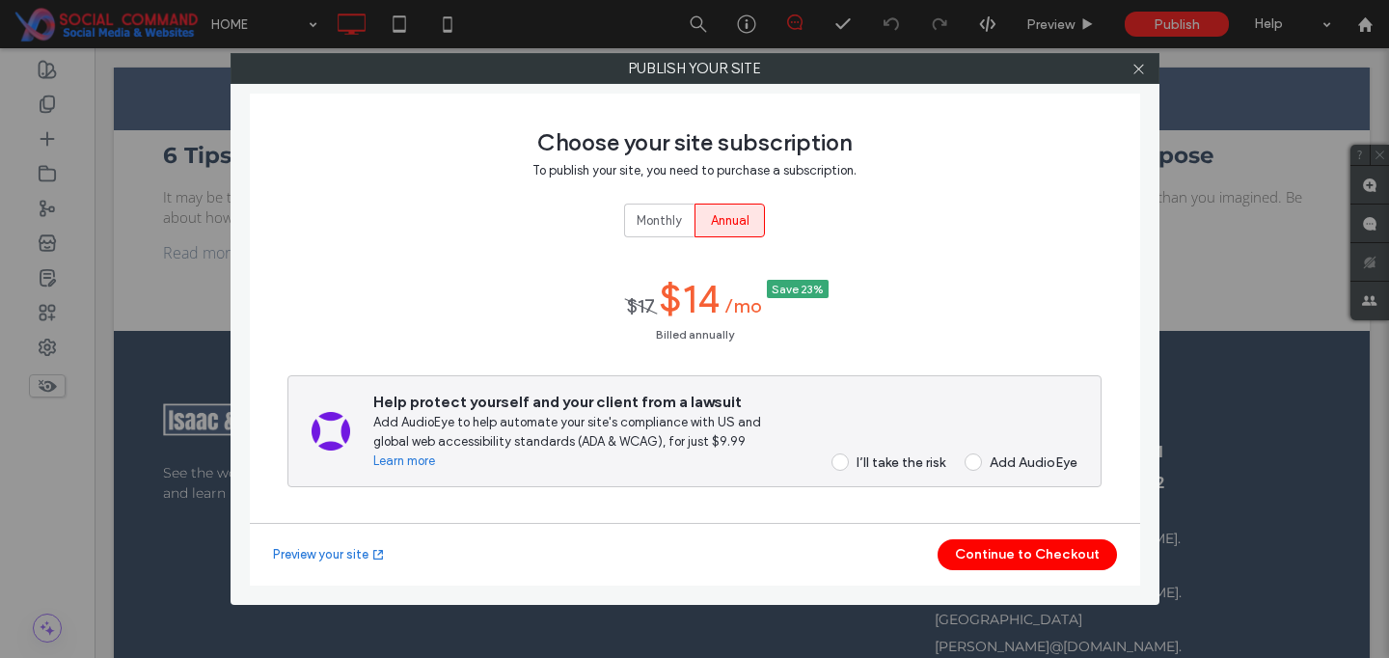
click at [658, 205] on div "Monthly" at bounding box center [658, 220] width 45 height 32
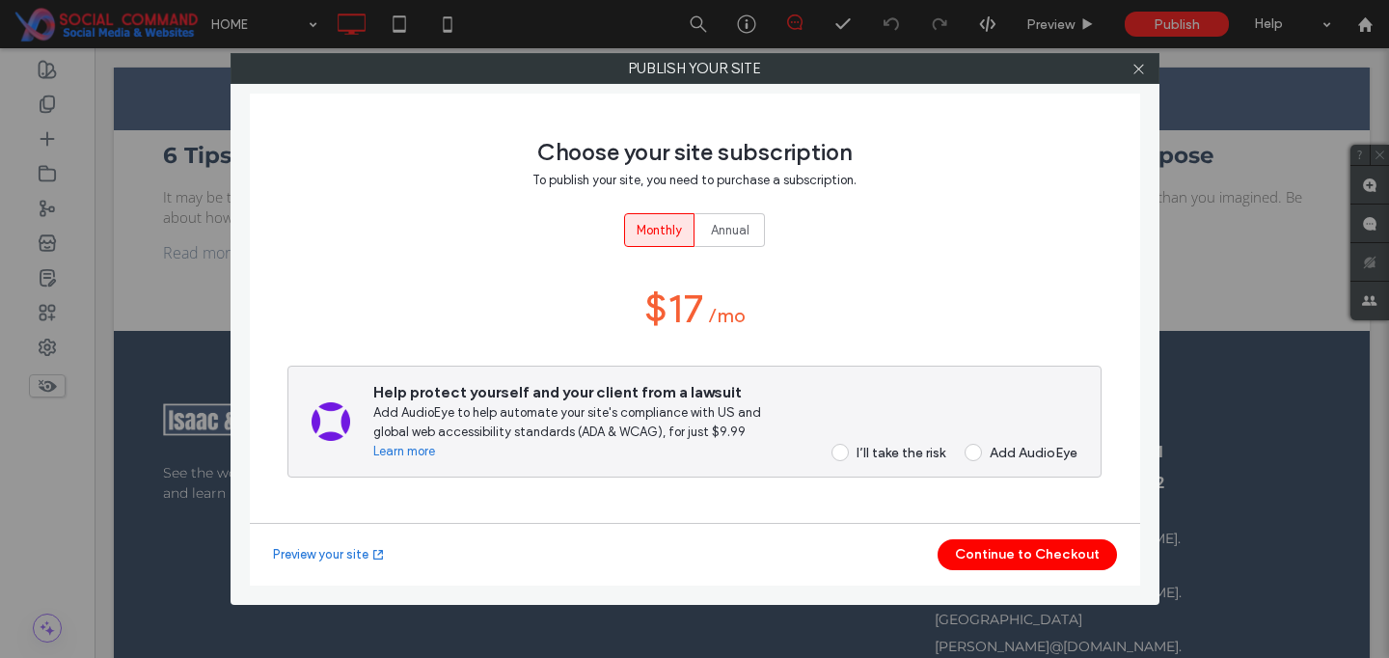
drag, startPoint x: 833, startPoint y: 451, endPoint x: 885, endPoint y: 482, distance: 60.5
click at [833, 451] on span at bounding box center [839, 452] width 17 height 17
click at [1029, 547] on button "Continue to Checkout" at bounding box center [1026, 554] width 179 height 31
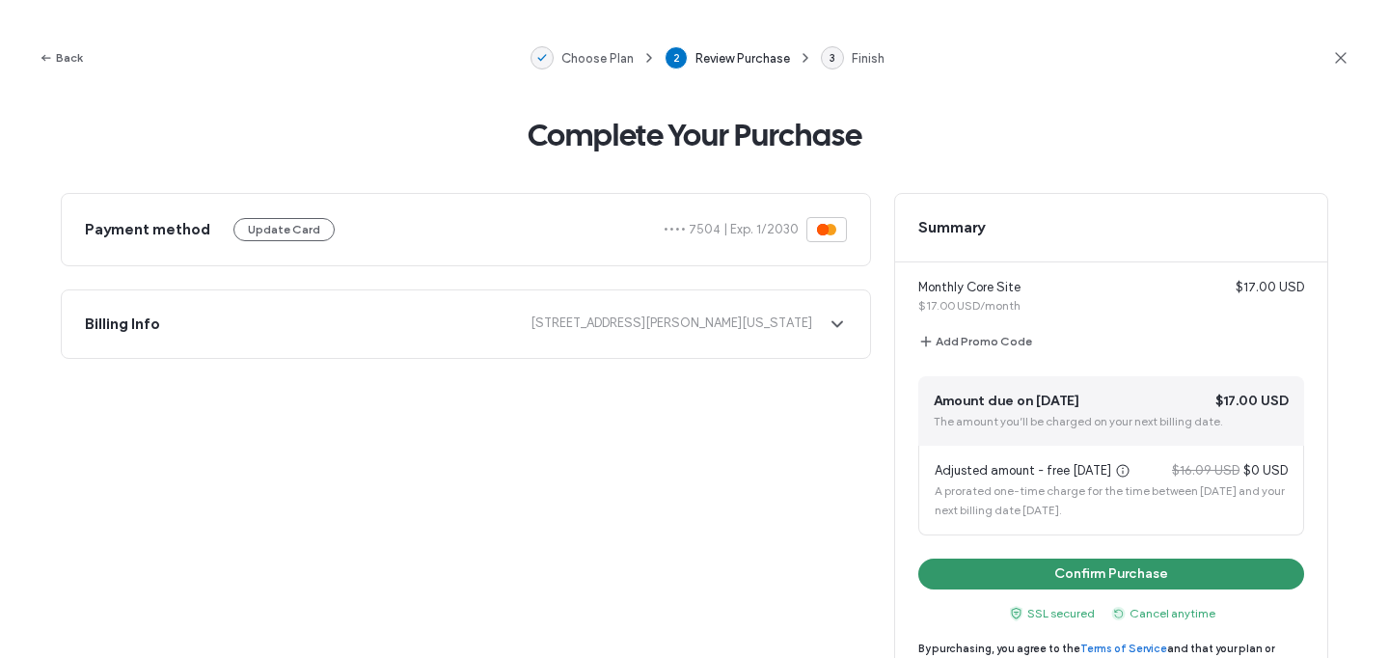
click at [1104, 578] on button "Confirm Purchase" at bounding box center [1111, 573] width 386 height 31
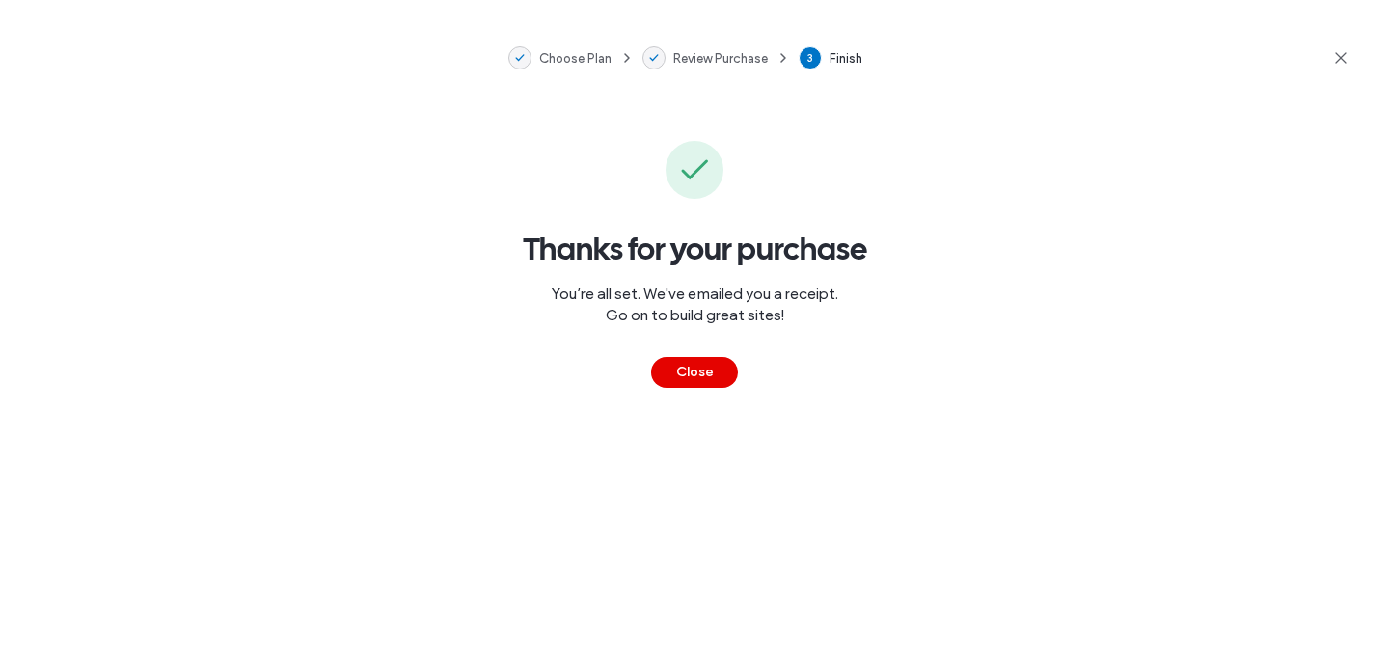
click at [690, 368] on button "Close" at bounding box center [694, 372] width 87 height 31
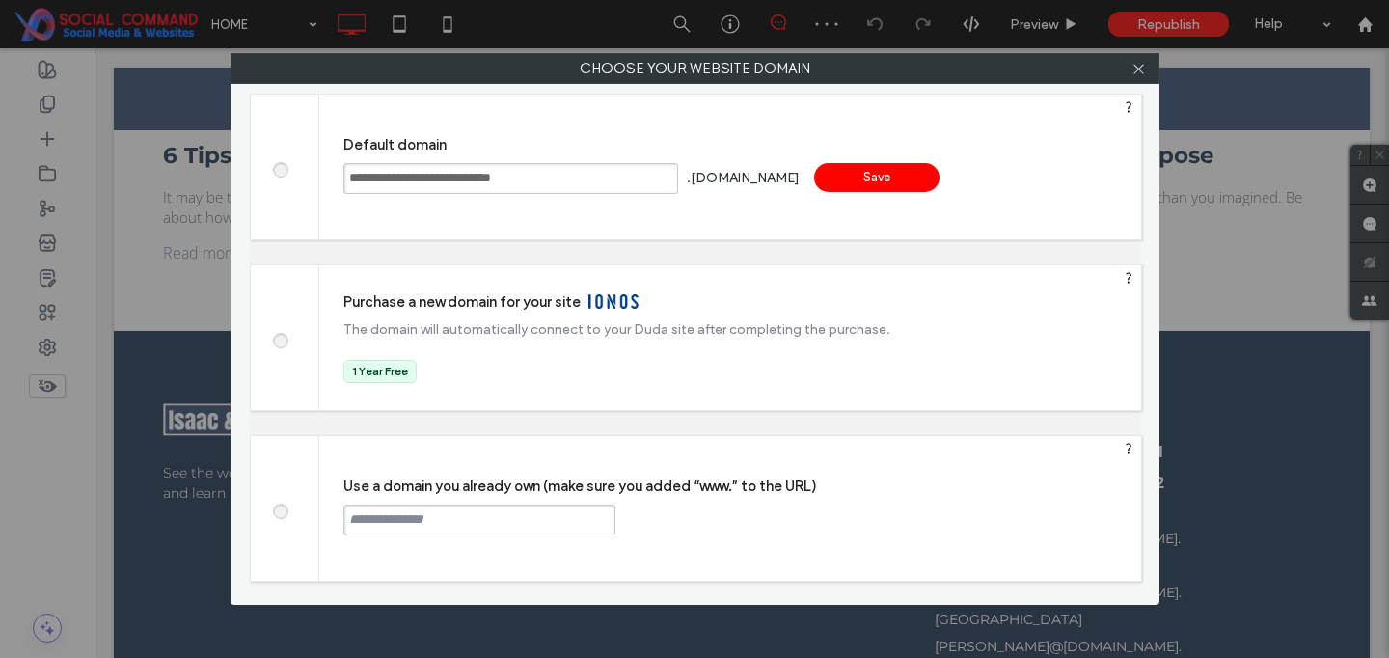
click at [426, 520] on input "text" at bounding box center [479, 519] width 272 height 31
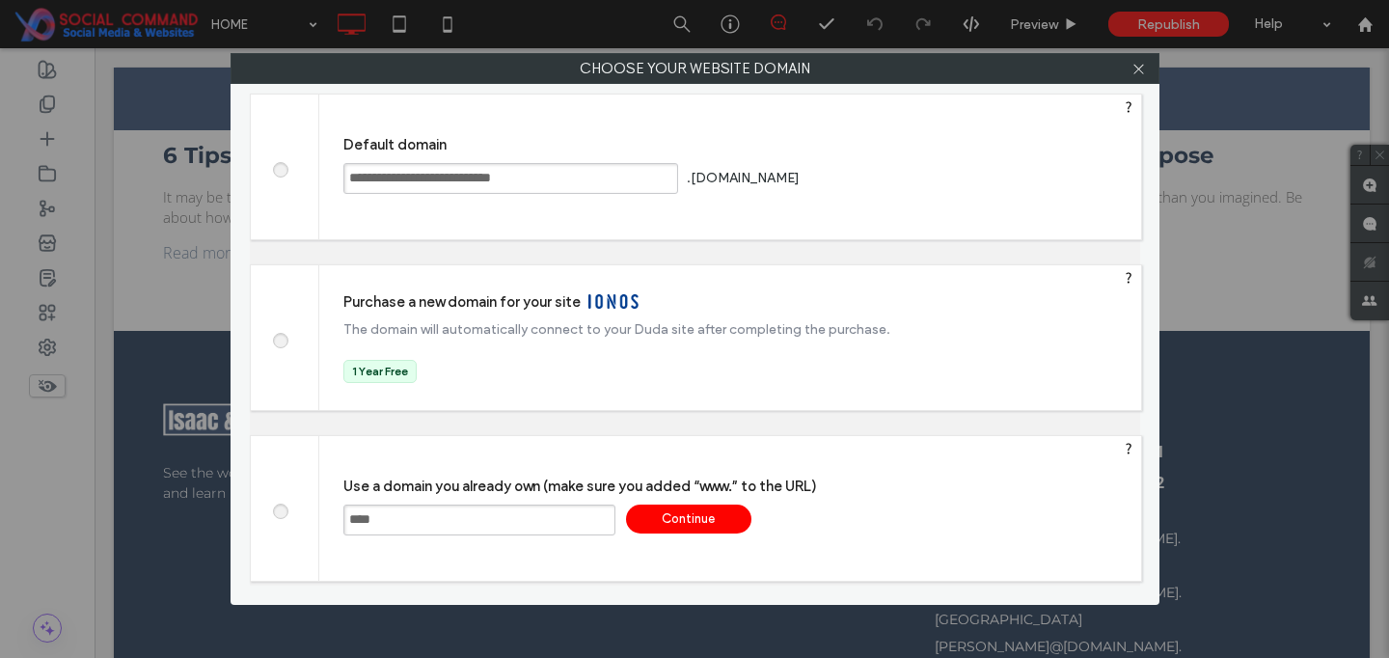
paste input "**********"
type input "**********"
click at [679, 509] on div "Continue" at bounding box center [688, 518] width 125 height 29
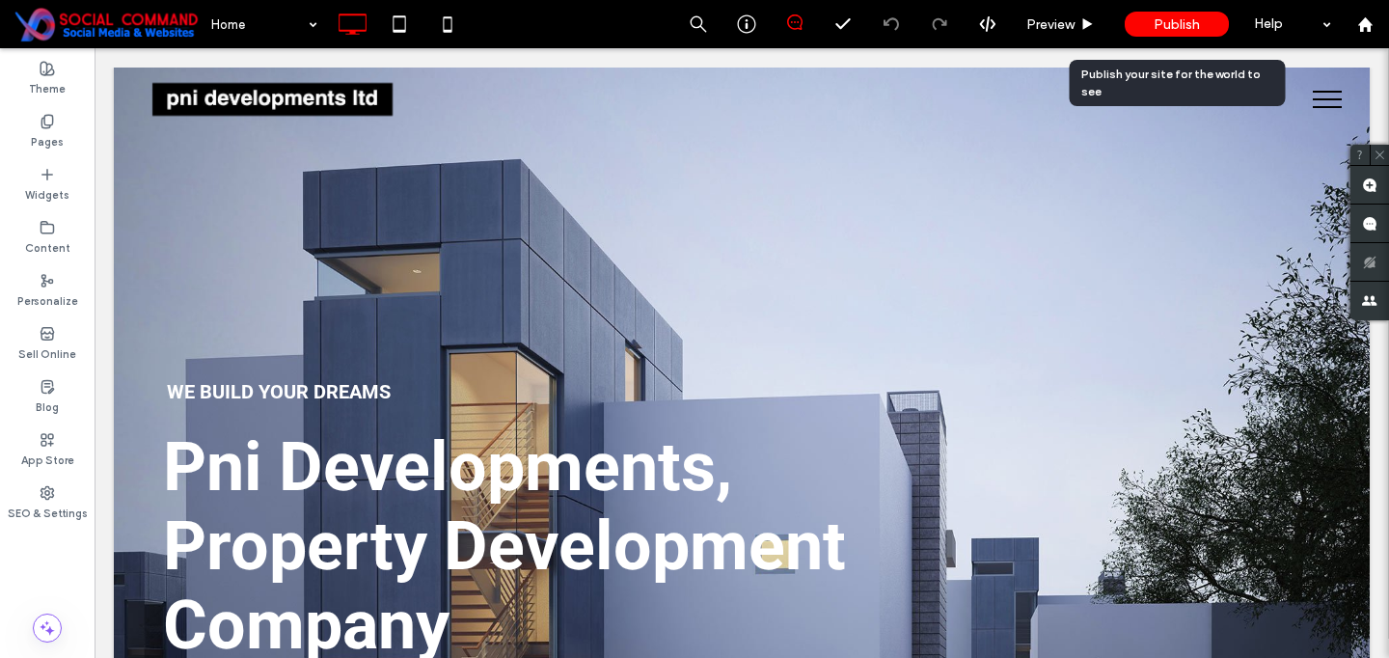
click at [1187, 25] on span "Publish" at bounding box center [1176, 24] width 46 height 16
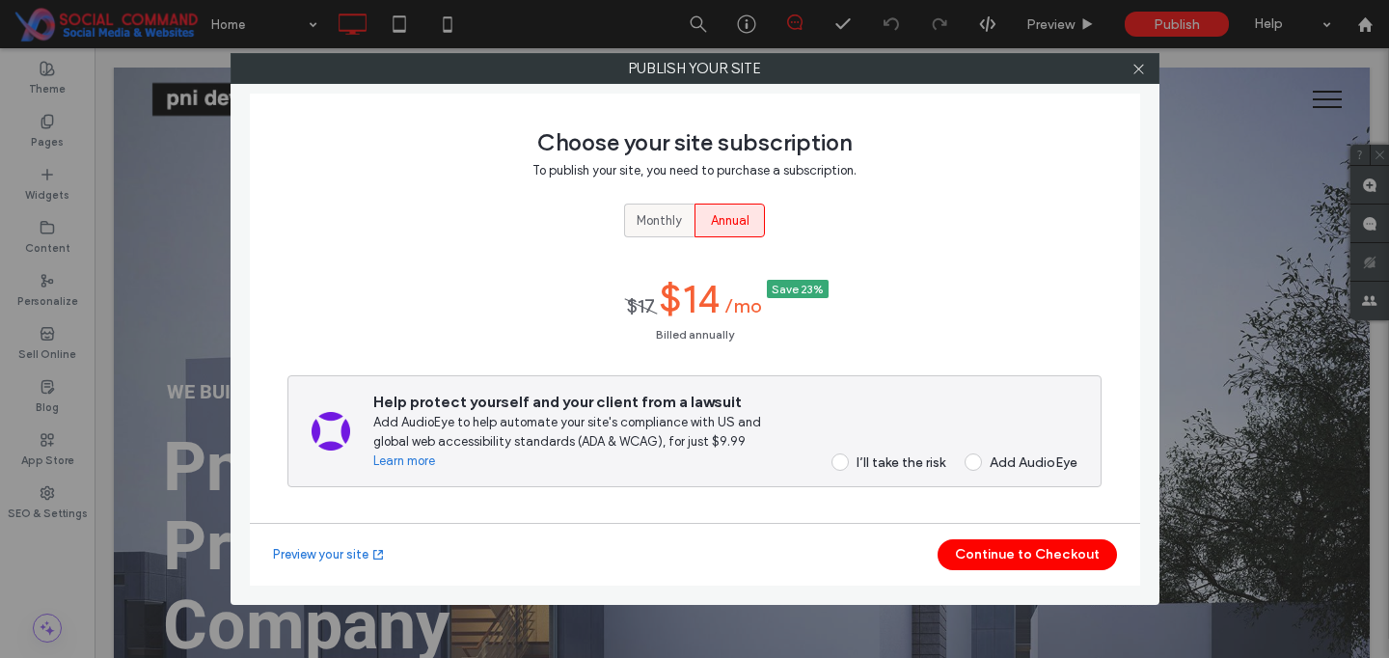
click at [660, 213] on span "Monthly" at bounding box center [658, 220] width 45 height 19
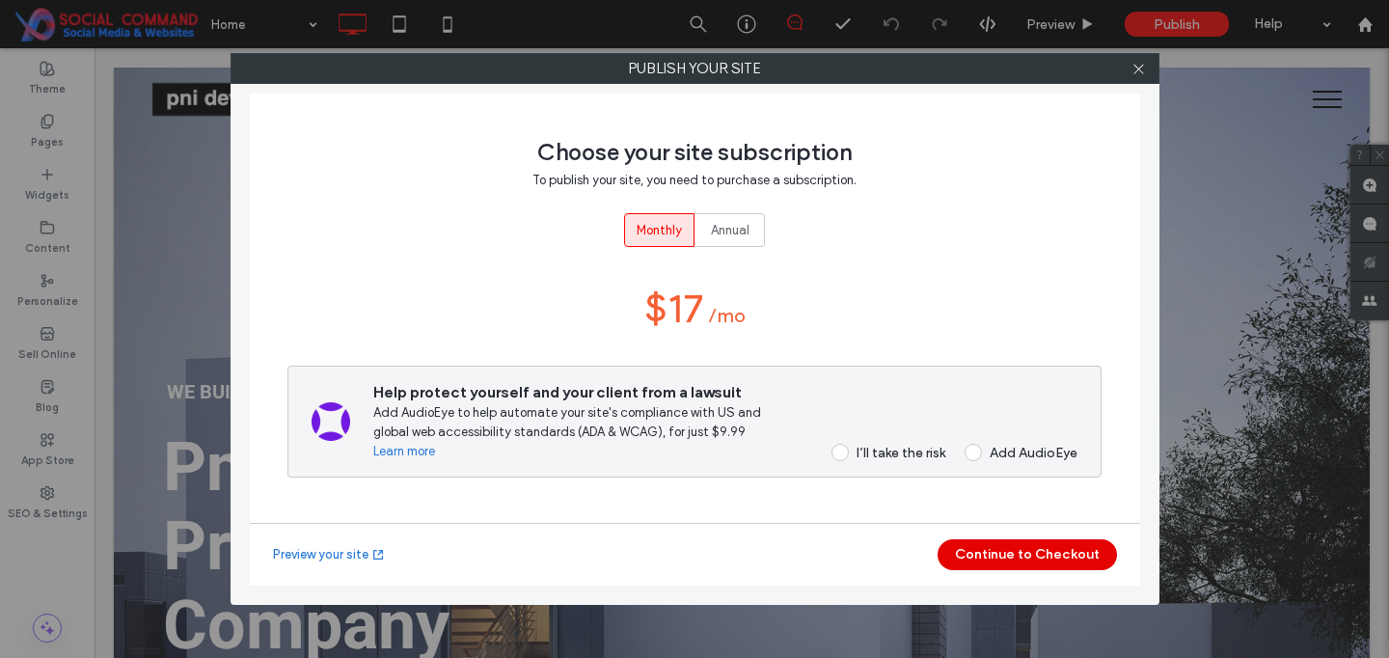
click at [1036, 554] on button "Continue to Checkout" at bounding box center [1026, 554] width 179 height 31
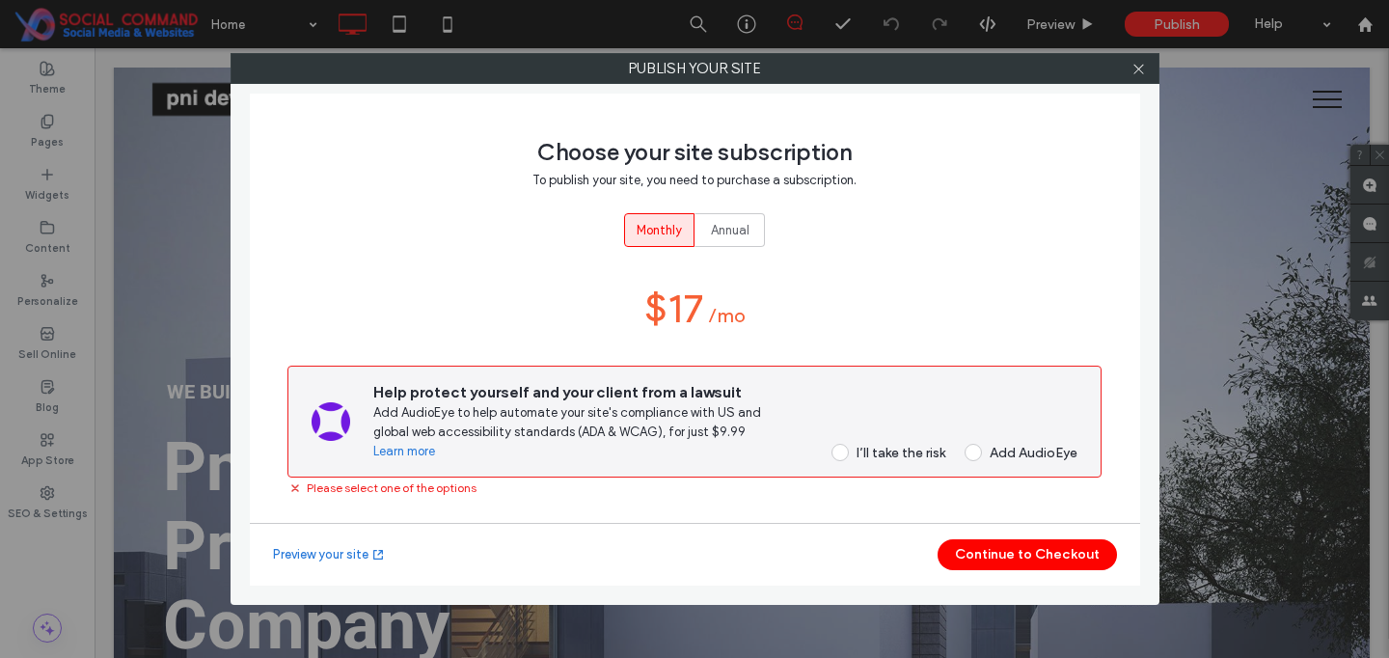
drag, startPoint x: 838, startPoint y: 446, endPoint x: 842, endPoint y: 455, distance: 10.4
click at [838, 446] on span at bounding box center [839, 452] width 17 height 17
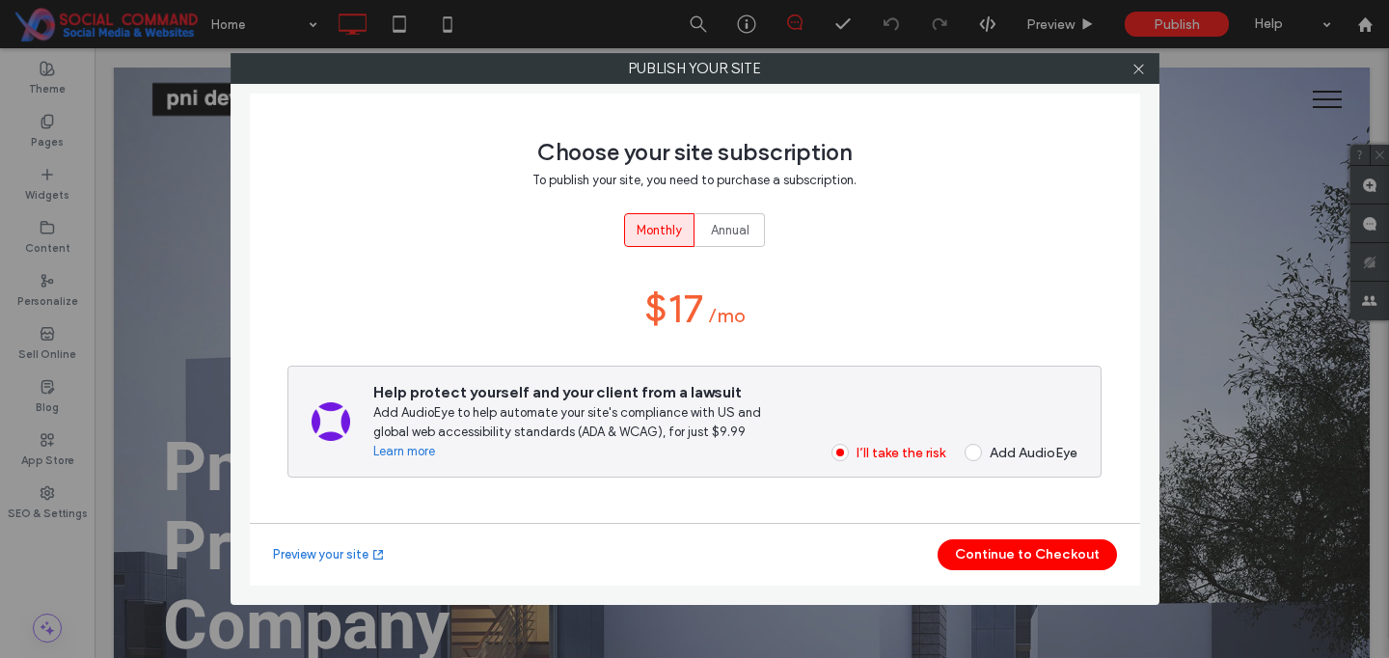
click at [1024, 552] on button "Continue to Checkout" at bounding box center [1026, 554] width 179 height 31
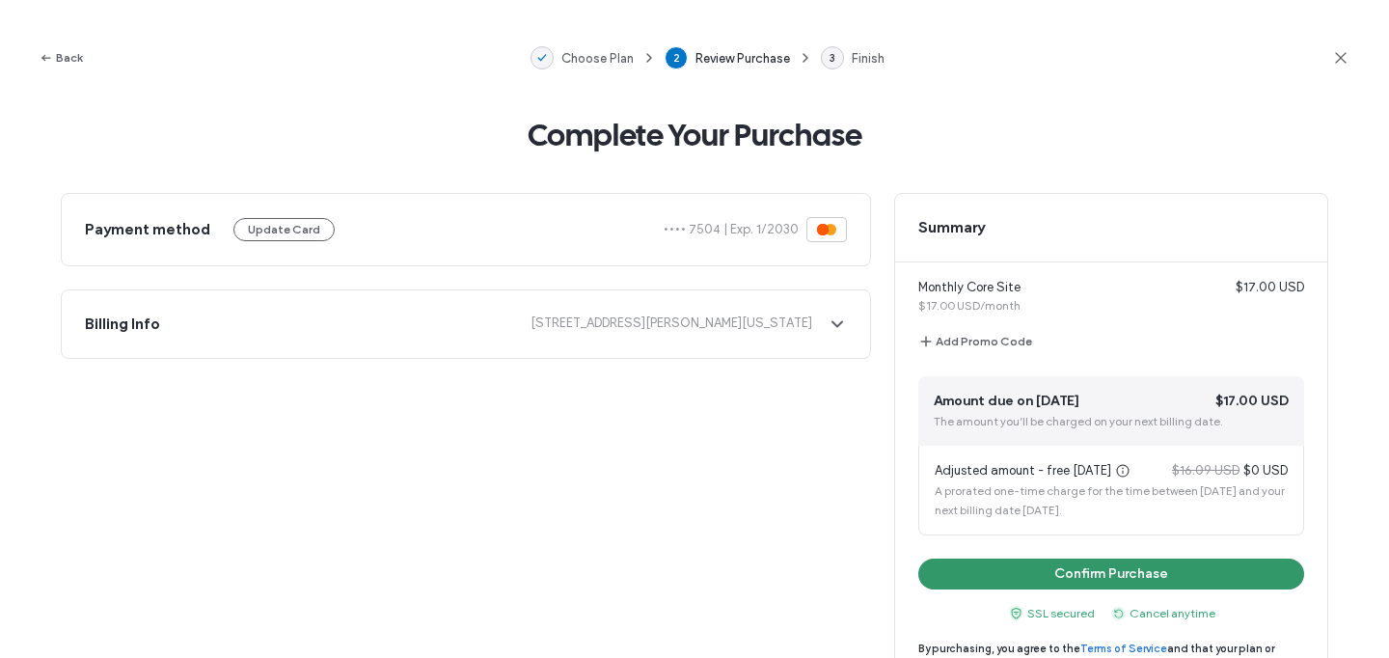
drag, startPoint x: 1105, startPoint y: 572, endPoint x: 1108, endPoint y: 561, distance: 11.0
click at [1105, 572] on button "Confirm Purchase" at bounding box center [1111, 573] width 386 height 31
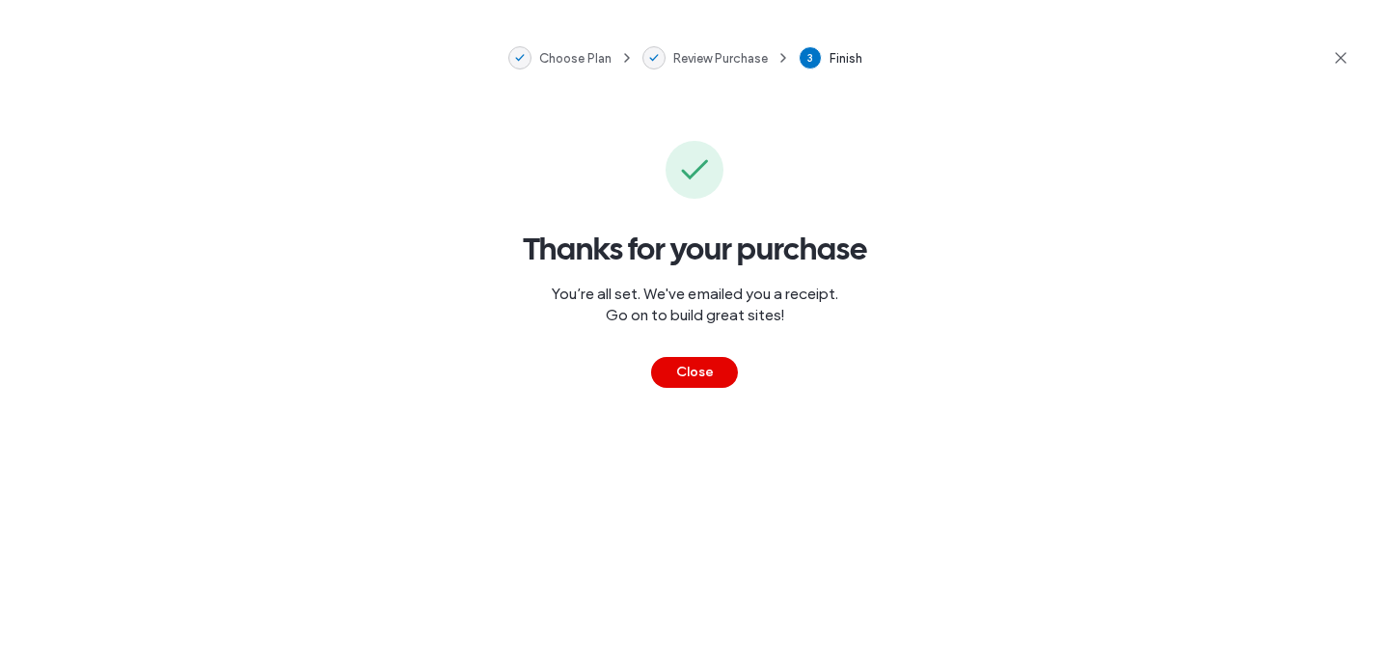
click at [684, 363] on button "Close" at bounding box center [694, 372] width 87 height 31
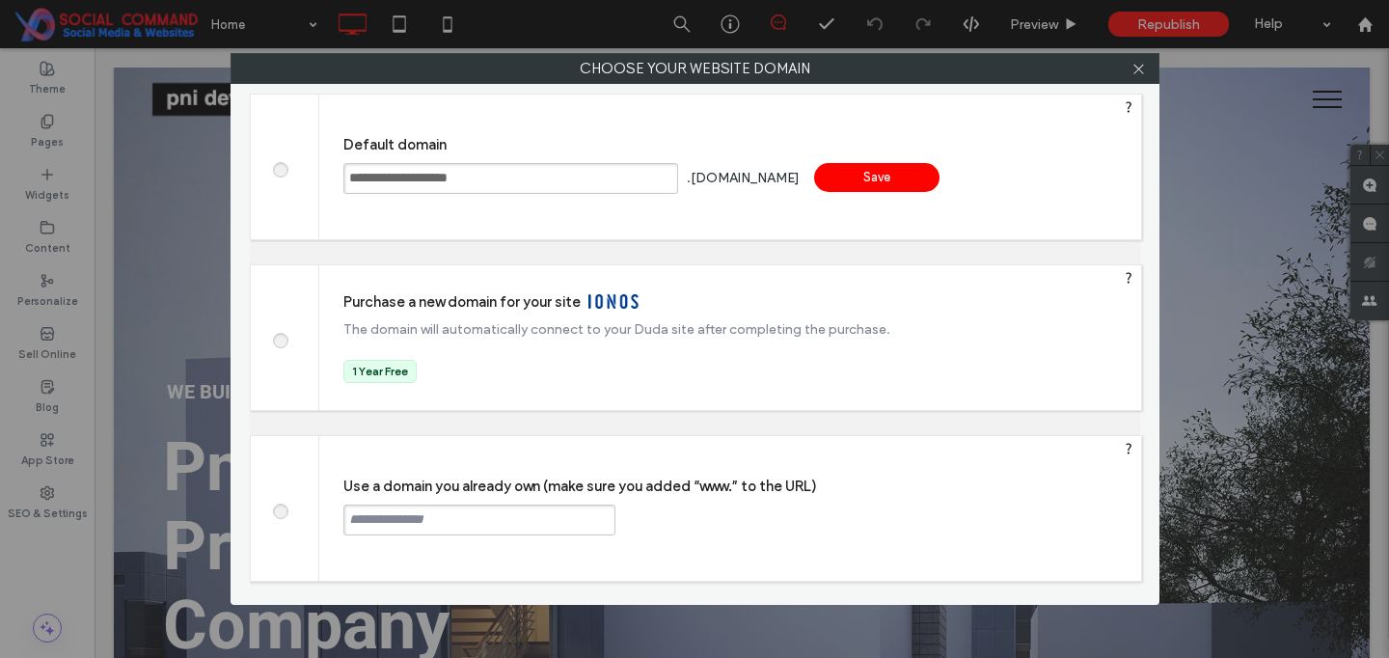
click at [438, 522] on input "text" at bounding box center [479, 519] width 272 height 31
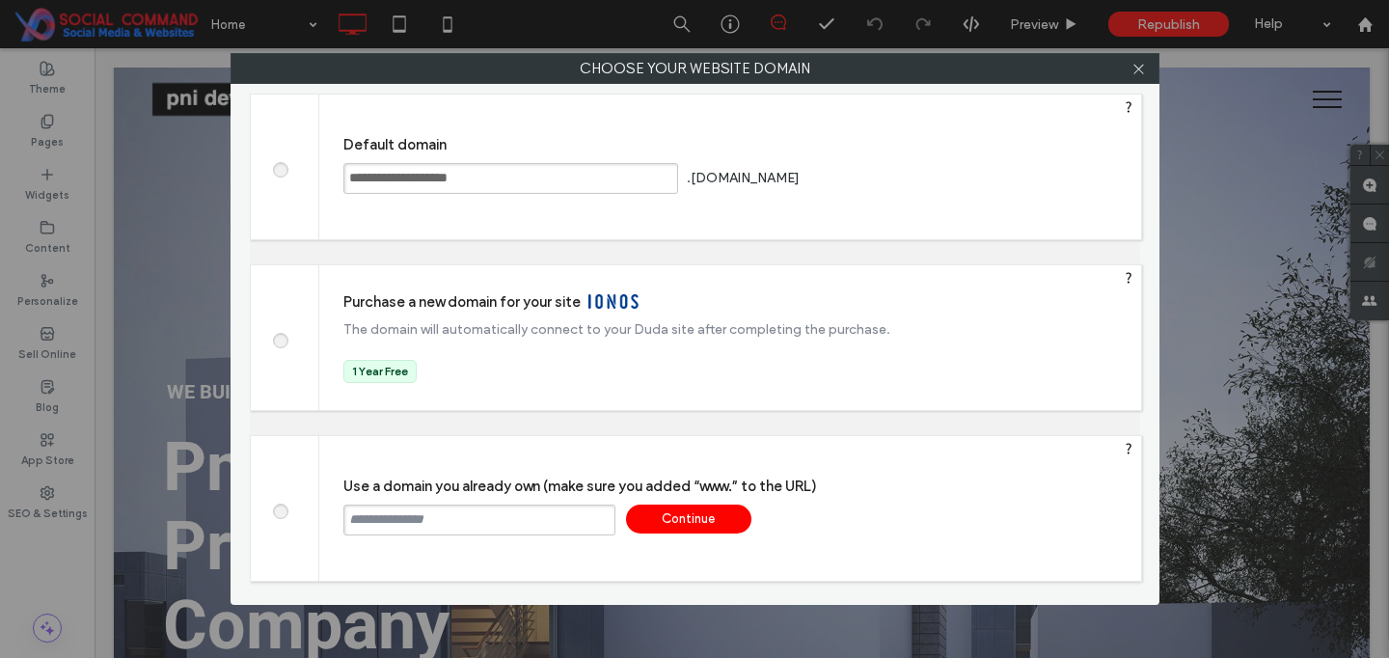
paste input "**********"
type input "**********"
click at [681, 525] on div "Continue" at bounding box center [688, 518] width 125 height 29
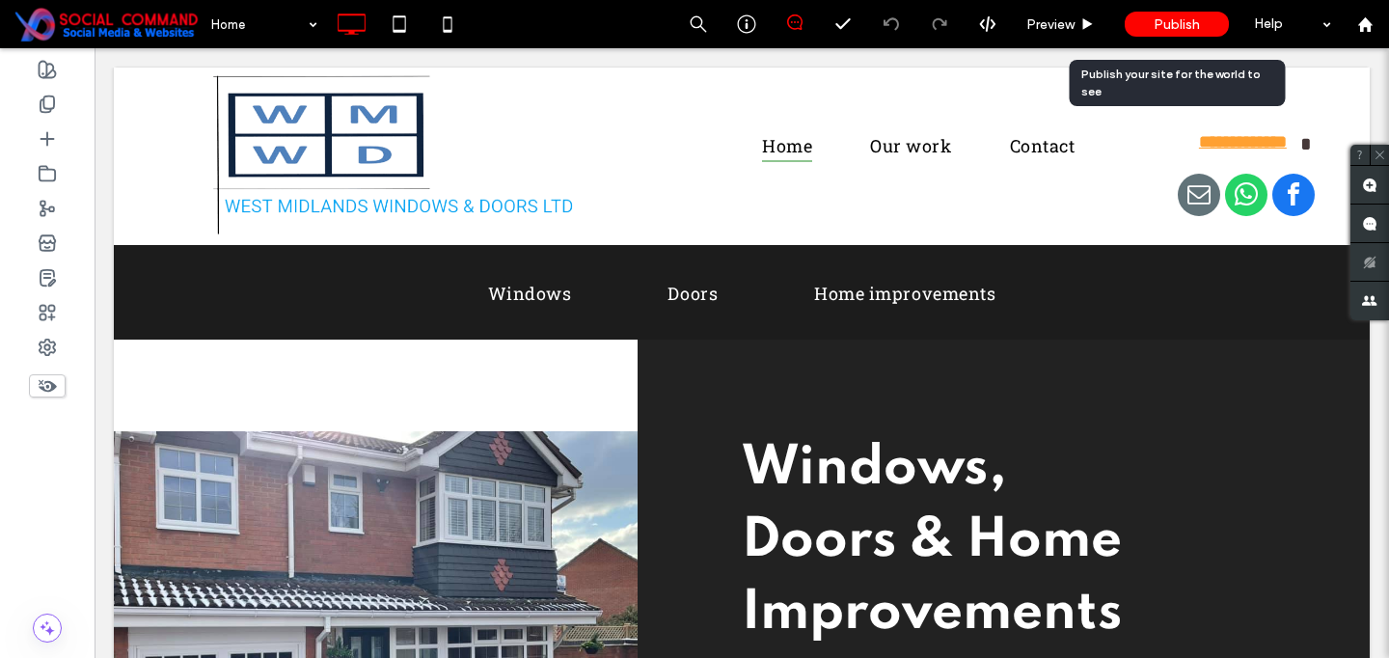
click at [1149, 15] on div "Publish" at bounding box center [1176, 24] width 104 height 25
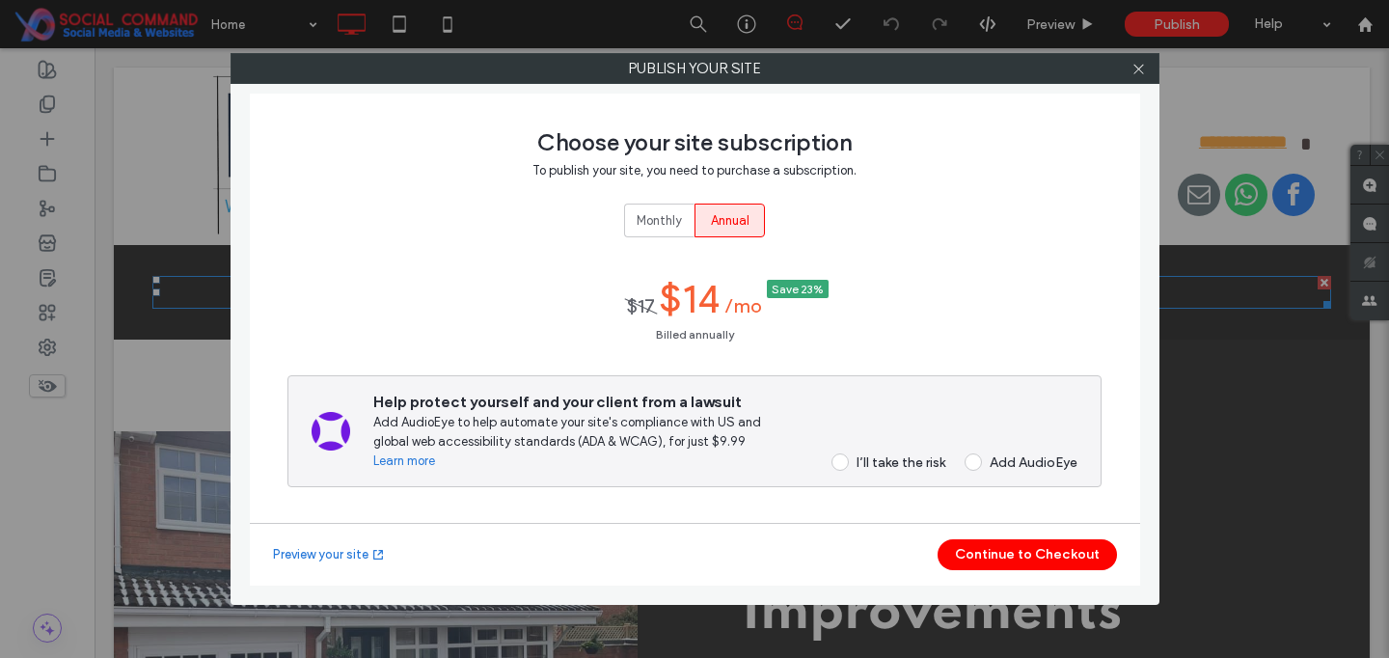
drag, startPoint x: 663, startPoint y: 221, endPoint x: 747, endPoint y: 294, distance: 112.1
click at [662, 222] on span "Monthly" at bounding box center [658, 220] width 45 height 19
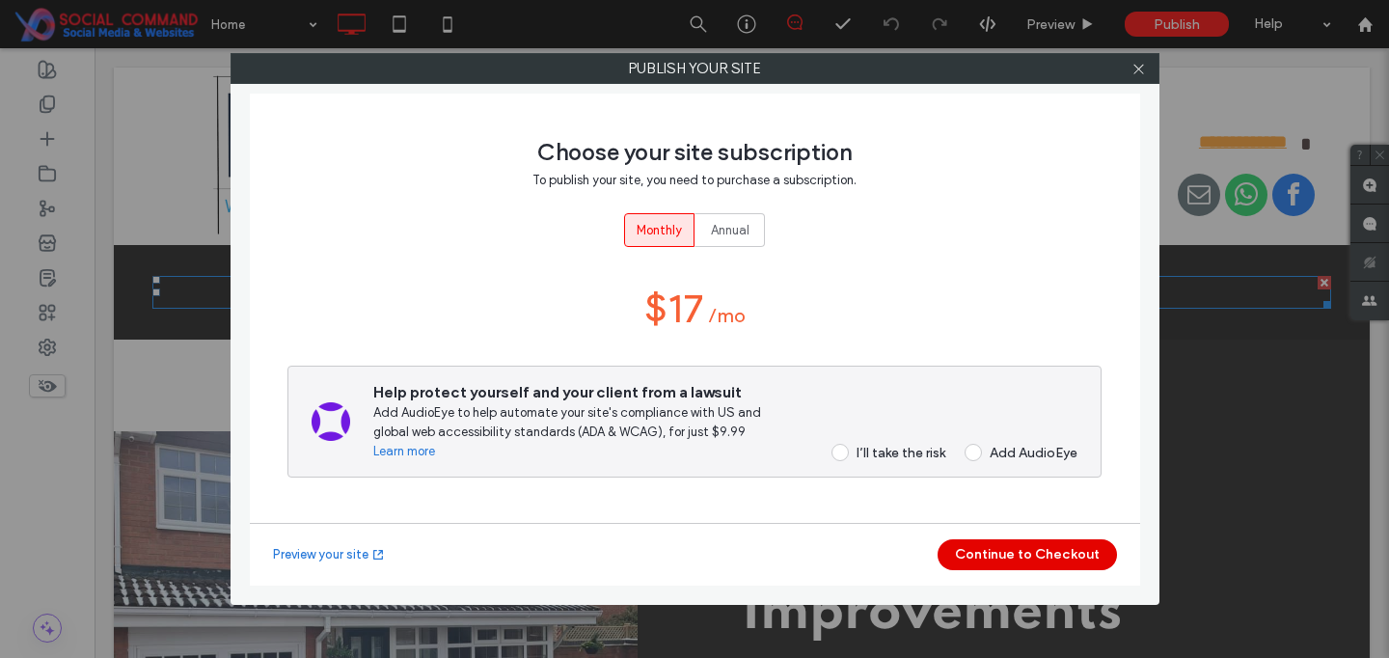
click at [1014, 561] on button "Continue to Checkout" at bounding box center [1026, 554] width 179 height 31
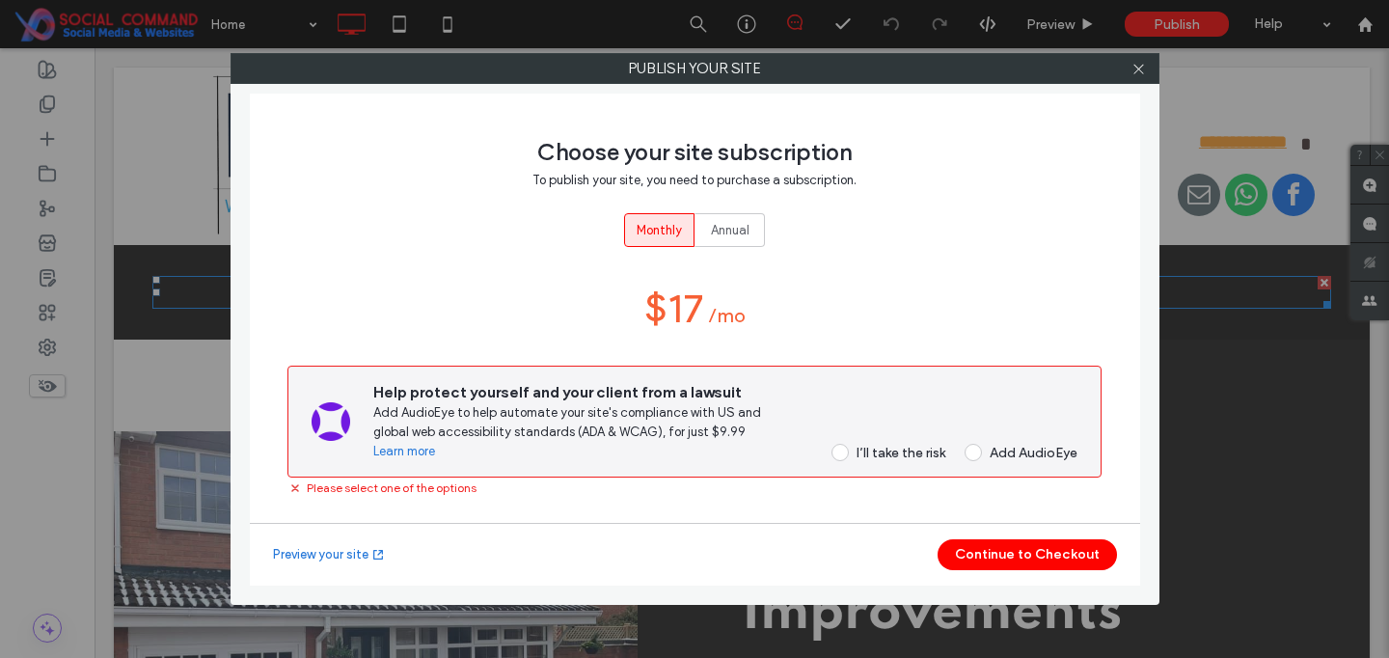
click at [834, 455] on span at bounding box center [839, 452] width 17 height 17
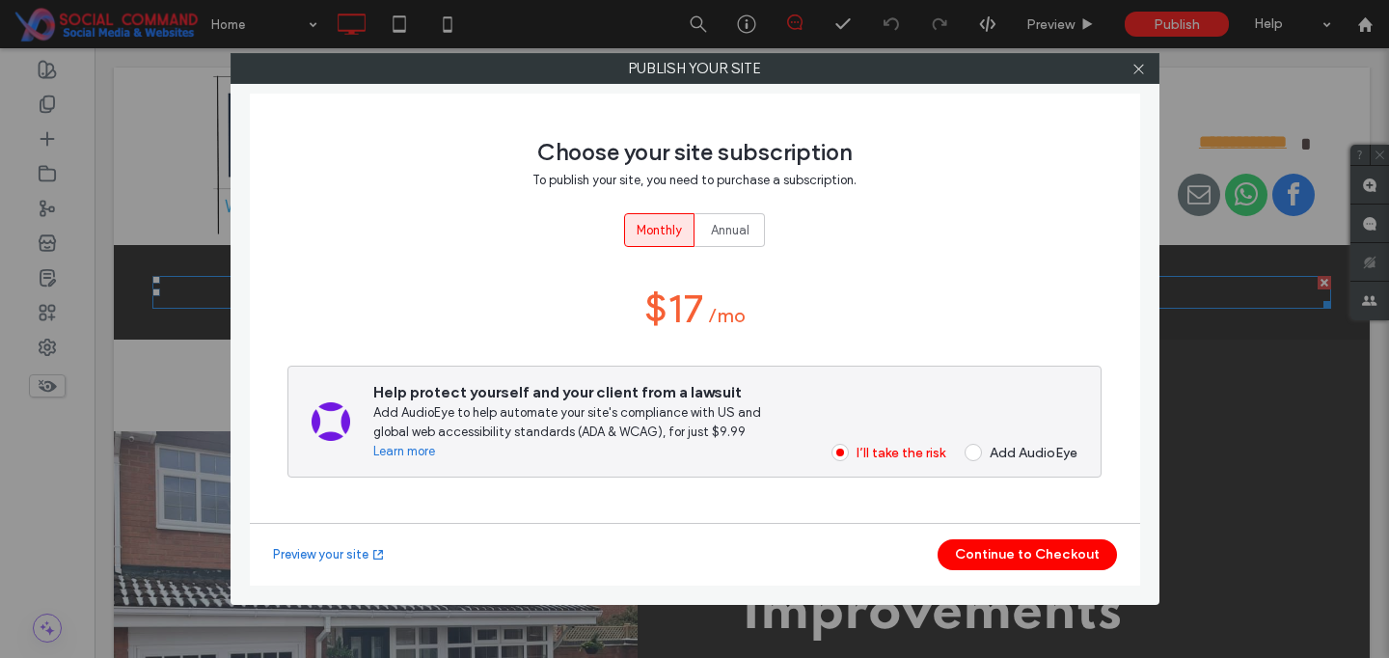
click at [998, 553] on button "Continue to Checkout" at bounding box center [1026, 554] width 179 height 31
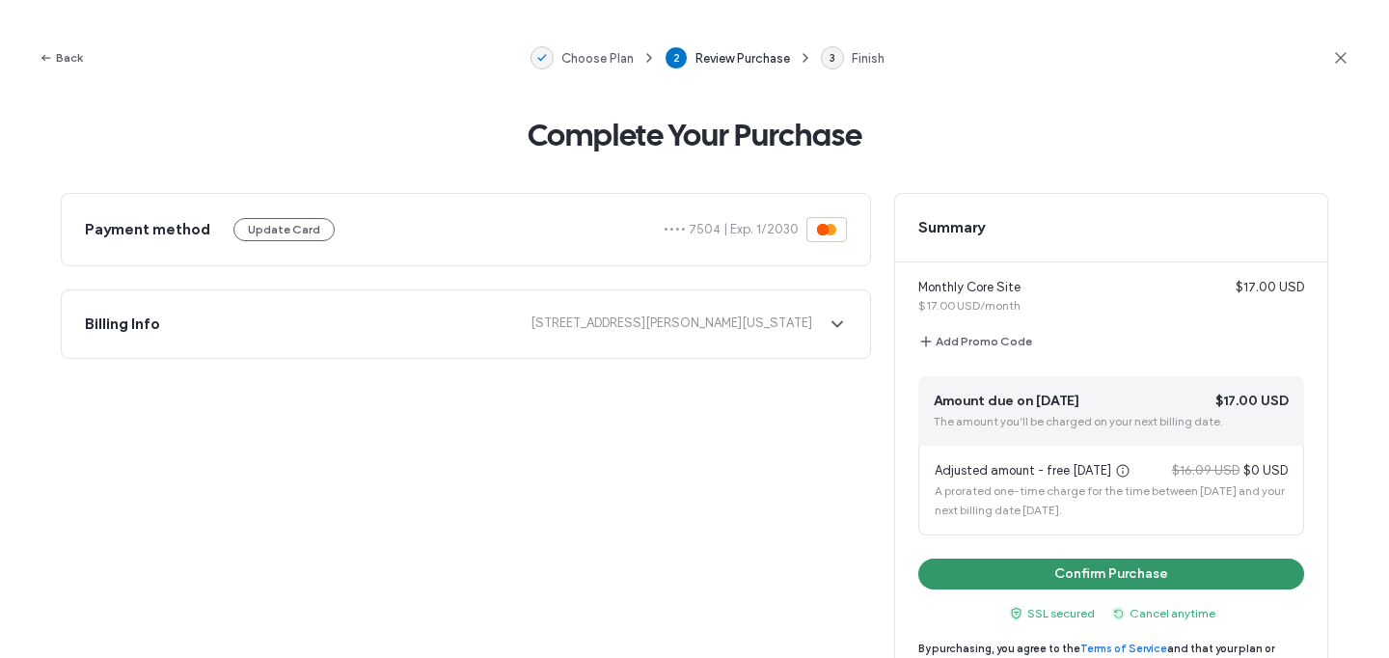
click at [1127, 572] on button "Confirm Purchase" at bounding box center [1111, 573] width 386 height 31
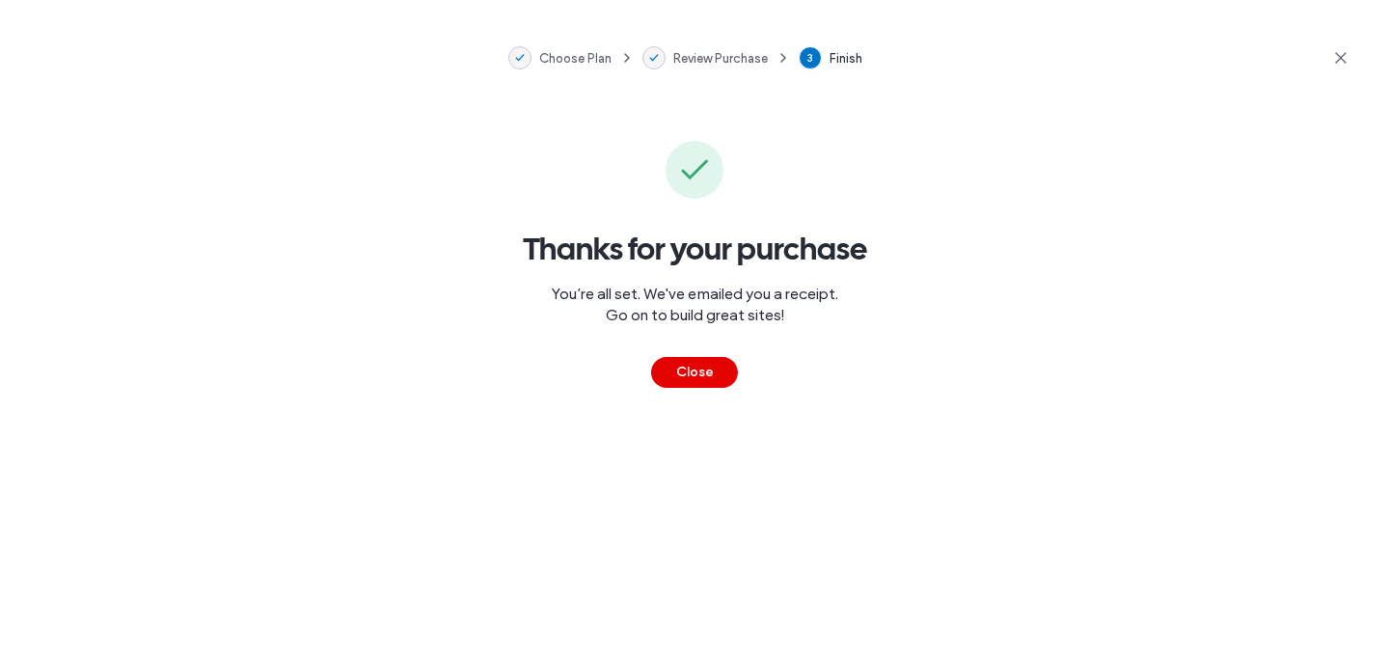
click at [687, 372] on button "Close" at bounding box center [694, 372] width 87 height 31
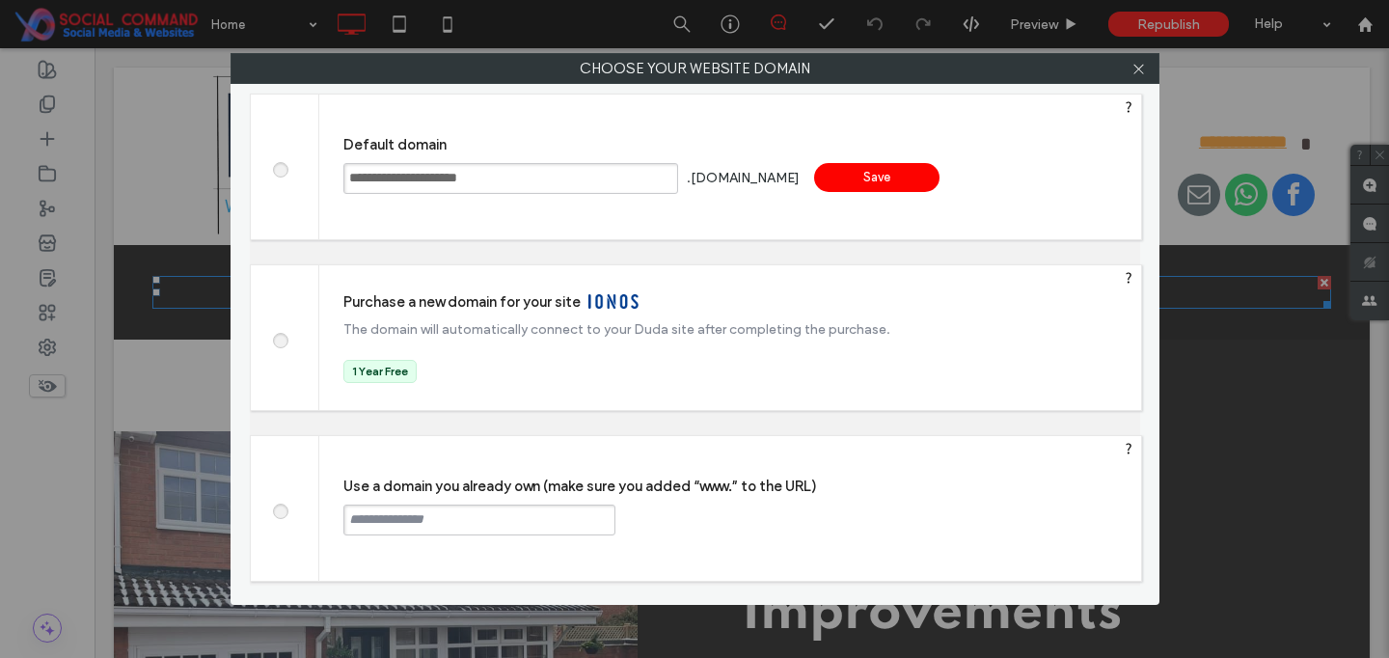
click at [454, 518] on input "text" at bounding box center [479, 519] width 272 height 31
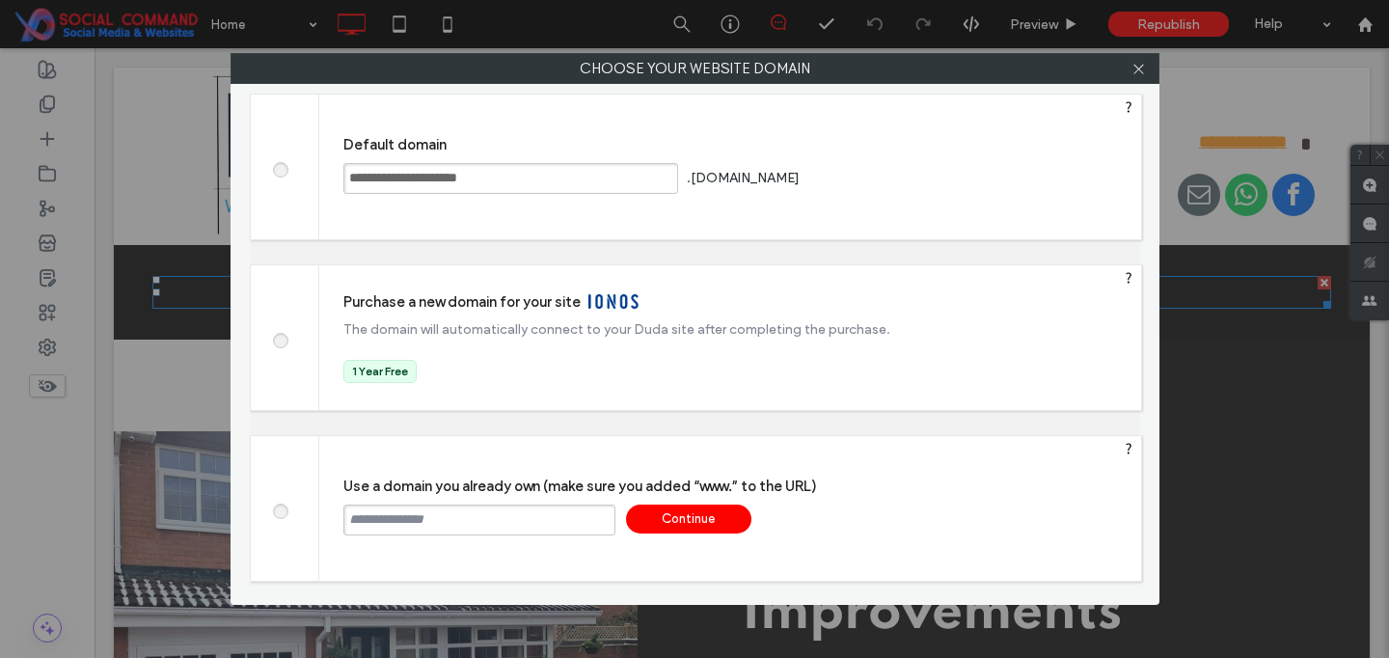
paste input "**********"
type input "**********"
click at [715, 515] on div "Continue" at bounding box center [688, 518] width 125 height 29
